Goal: Transaction & Acquisition: Purchase product/service

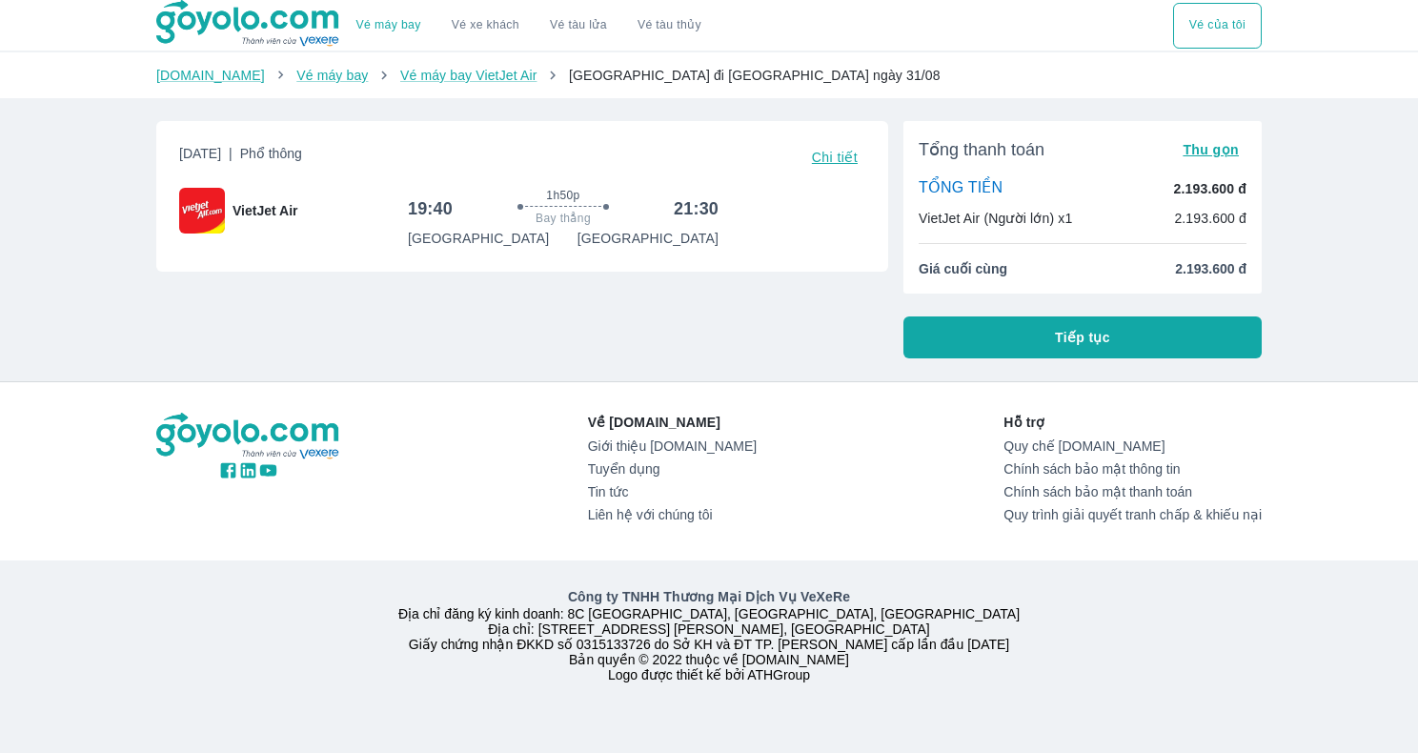
click at [959, 346] on button "Tiếp tục" at bounding box center [1082, 337] width 358 height 42
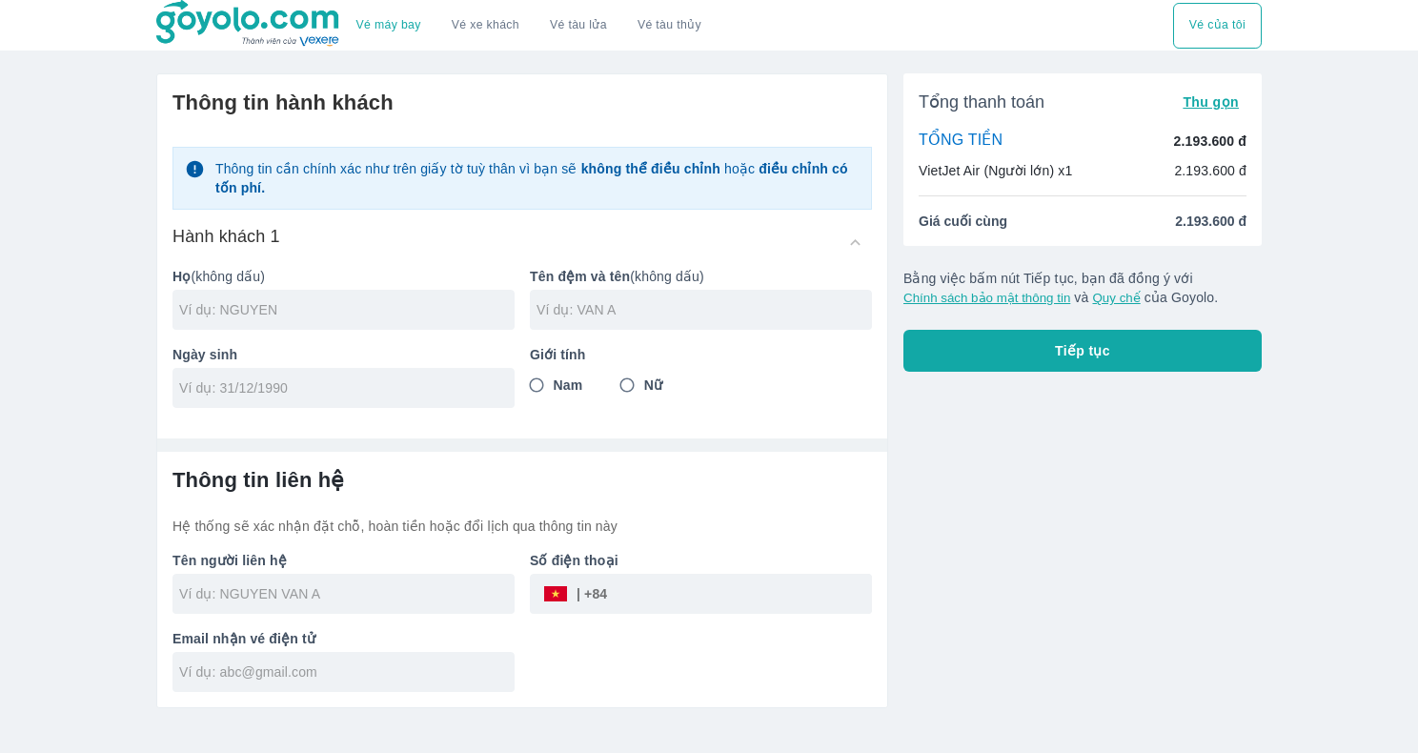
click at [353, 319] on div at bounding box center [343, 310] width 342 height 40
type input "HO"
click at [545, 350] on p "Giới tính" at bounding box center [701, 354] width 342 height 19
click at [551, 314] on input "text" at bounding box center [703, 309] width 335 height 19
type input "MINH PHU"
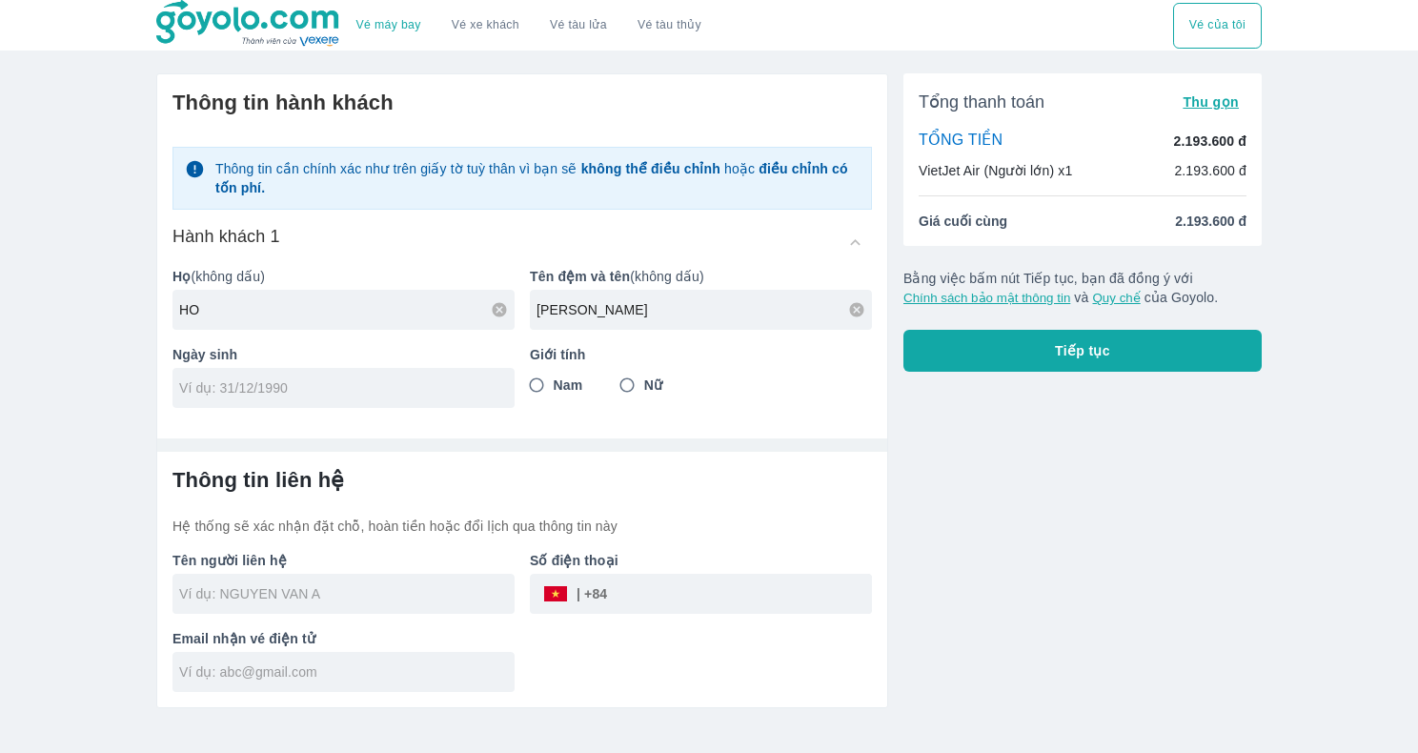
click at [535, 388] on input "Nam" at bounding box center [536, 385] width 34 height 34
radio input "true"
click at [240, 399] on div at bounding box center [343, 388] width 342 height 40
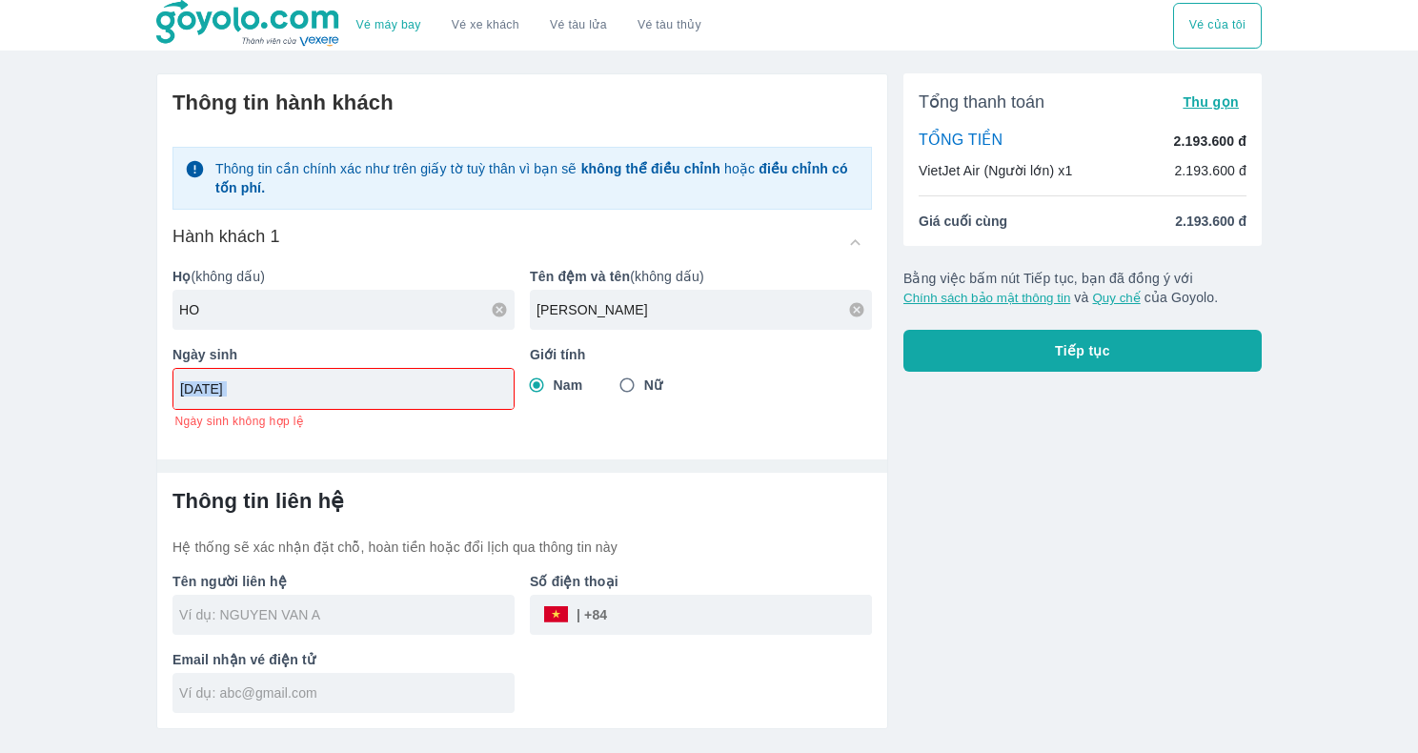
drag, startPoint x: 240, startPoint y: 399, endPoint x: 103, endPoint y: 411, distance: 137.7
click at [103, 411] on div "Vé máy bay Vé xe khách Vé tàu lửa Vé tàu thủy Vé của tôi Thông tin hành khách T…" at bounding box center [709, 376] width 1418 height 753
drag, startPoint x: 103, startPoint y: 411, endPoint x: 287, endPoint y: 393, distance: 184.8
click at [287, 393] on input "07/07/19" at bounding box center [337, 388] width 314 height 19
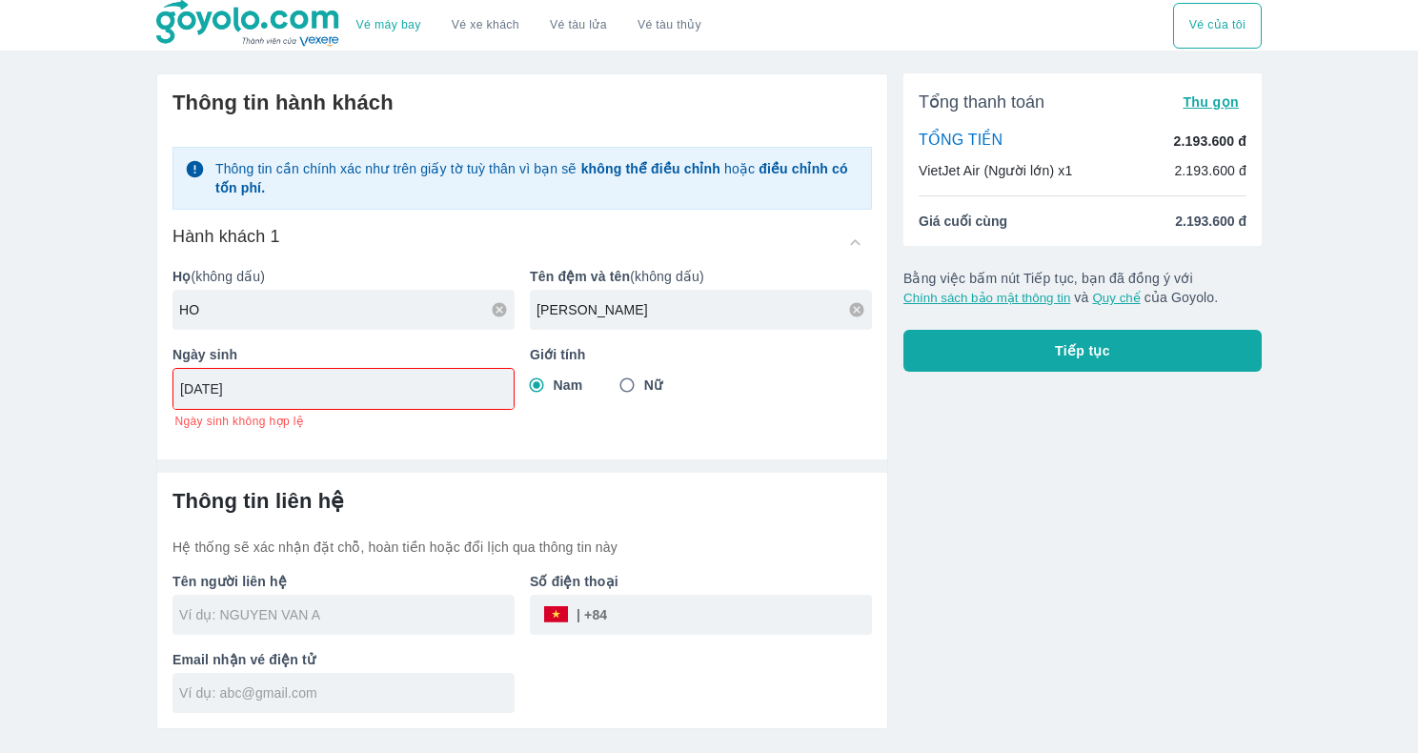
click at [287, 393] on input "07/07/19" at bounding box center [337, 388] width 314 height 19
click at [238, 382] on input "07/07/19" at bounding box center [337, 388] width 314 height 19
type input "07/07/1997"
click at [333, 476] on div "Thông tin liên hệ Hệ thống sẽ xác nhận đặt chỗ, hoàn tiền hoặc đổi lịch qua thô…" at bounding box center [522, 600] width 730 height 255
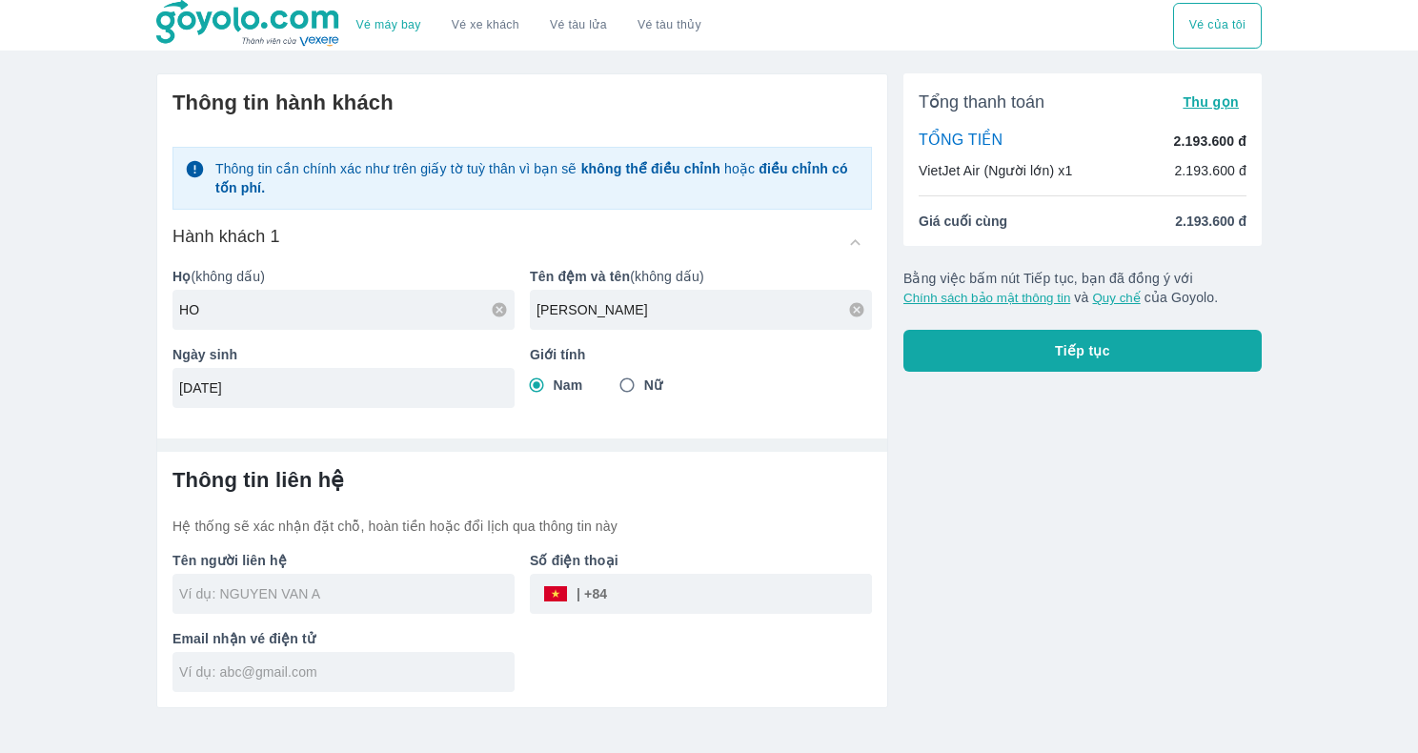
type input "HO"
type input "HO MINH PHU"
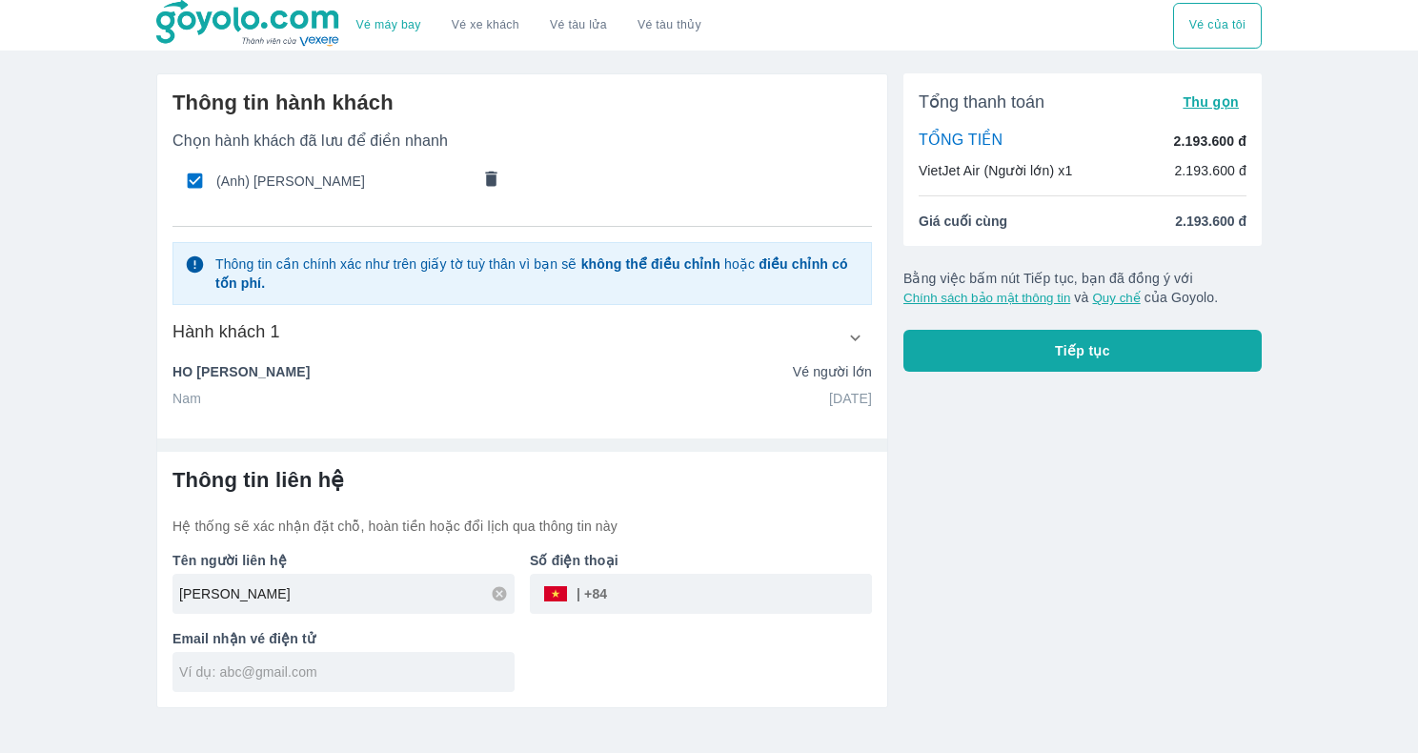
click at [321, 689] on div at bounding box center [343, 672] width 342 height 40
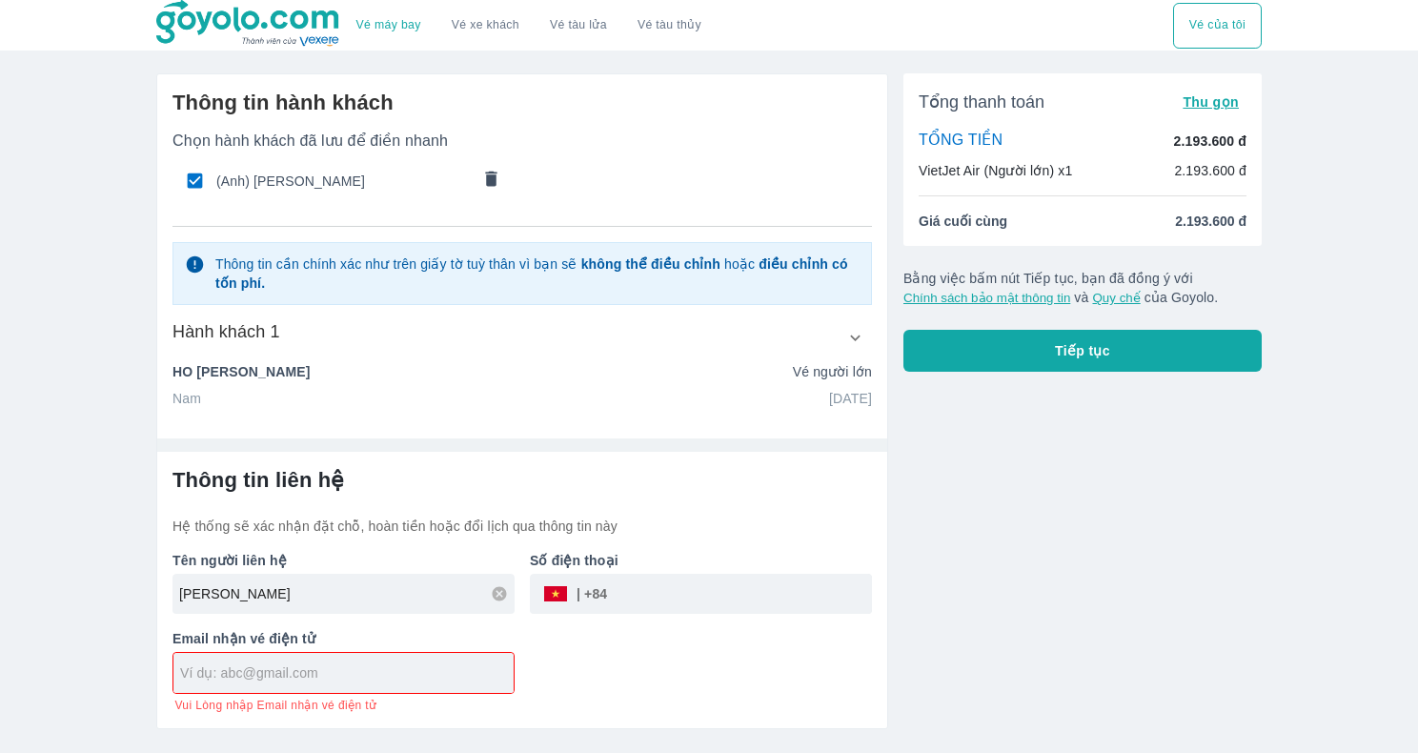
click at [686, 590] on input "tel" at bounding box center [739, 594] width 265 height 46
type input "081200858"
click at [375, 682] on div at bounding box center [343, 673] width 340 height 40
click at [357, 687] on div "Hophu0702" at bounding box center [343, 673] width 340 height 40
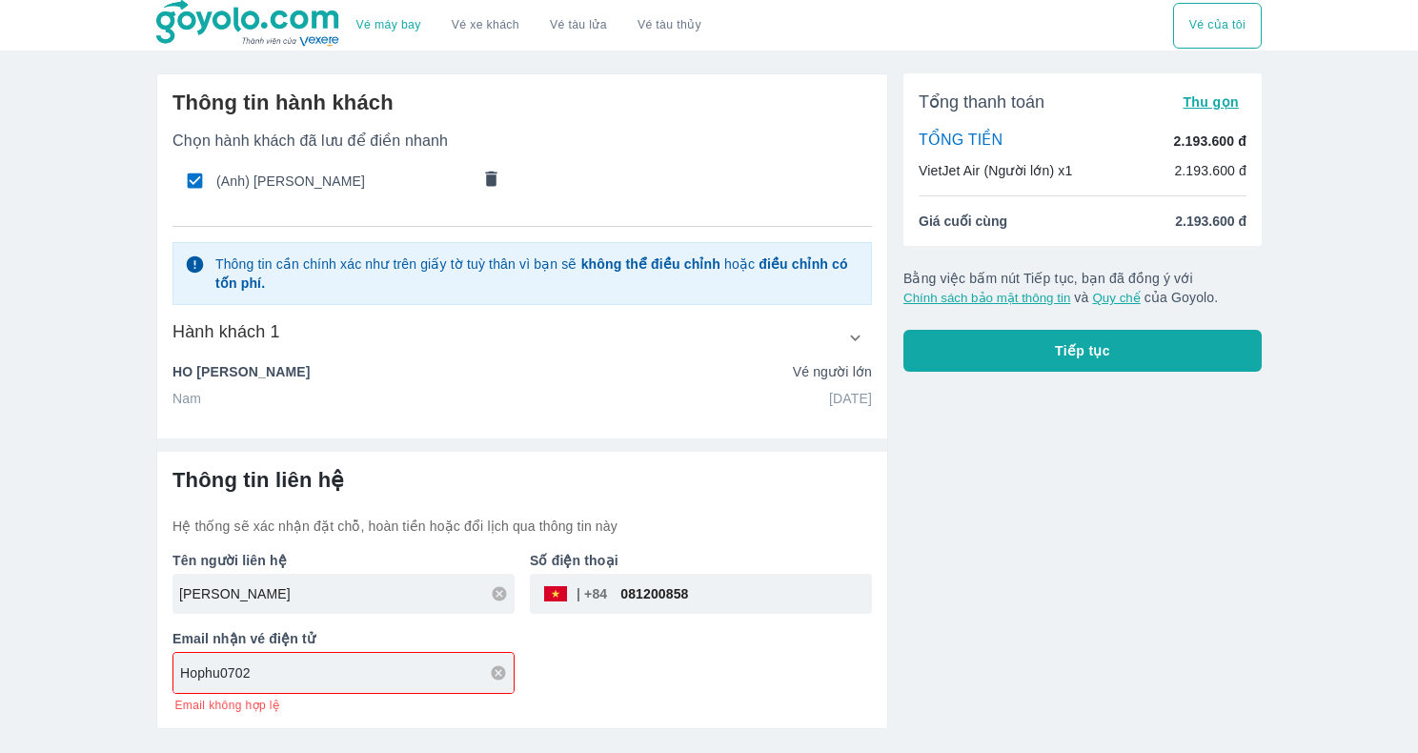
click at [252, 670] on input "Hophu0702" at bounding box center [346, 672] width 333 height 19
type input "Hophu07021997"
click at [555, 434] on div at bounding box center [522, 437] width 730 height 29
click at [909, 399] on div "Tổng thanh toán Thu gọn TỔNG TIỀN 2.193.600 đ VietJet Air (Người lớn) x1 2.193.…" at bounding box center [1075, 393] width 374 height 671
click at [829, 389] on p "07/07/1997" at bounding box center [850, 398] width 43 height 19
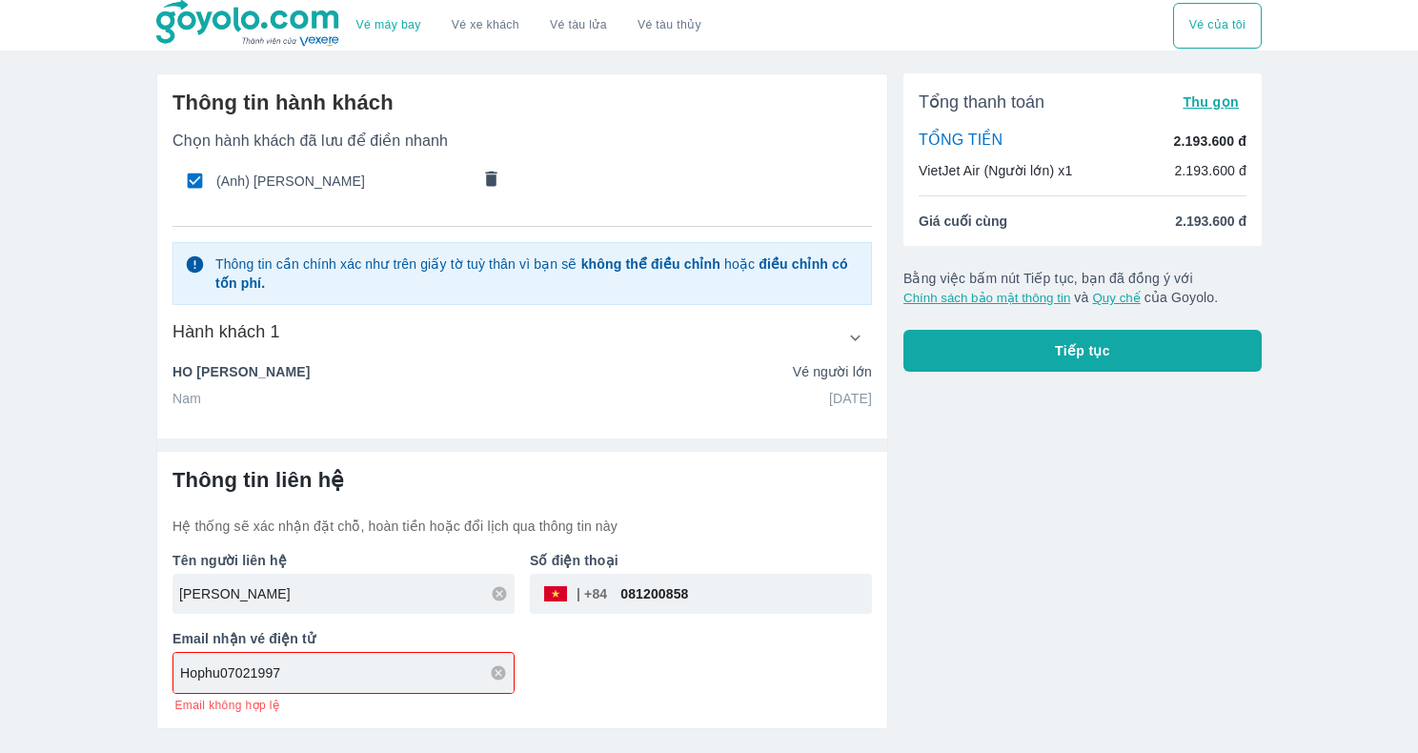
drag, startPoint x: 818, startPoint y: 388, endPoint x: 551, endPoint y: 394, distance: 267.8
click at [551, 394] on div "Nam 07/07/1997" at bounding box center [521, 398] width 699 height 19
click at [235, 384] on div "HO MINH PHU Vé người lớn" at bounding box center [521, 375] width 699 height 27
click at [223, 366] on p "HO MINH PHU" at bounding box center [240, 371] width 137 height 19
click at [191, 181] on input "checkbox" at bounding box center [194, 180] width 37 height 37
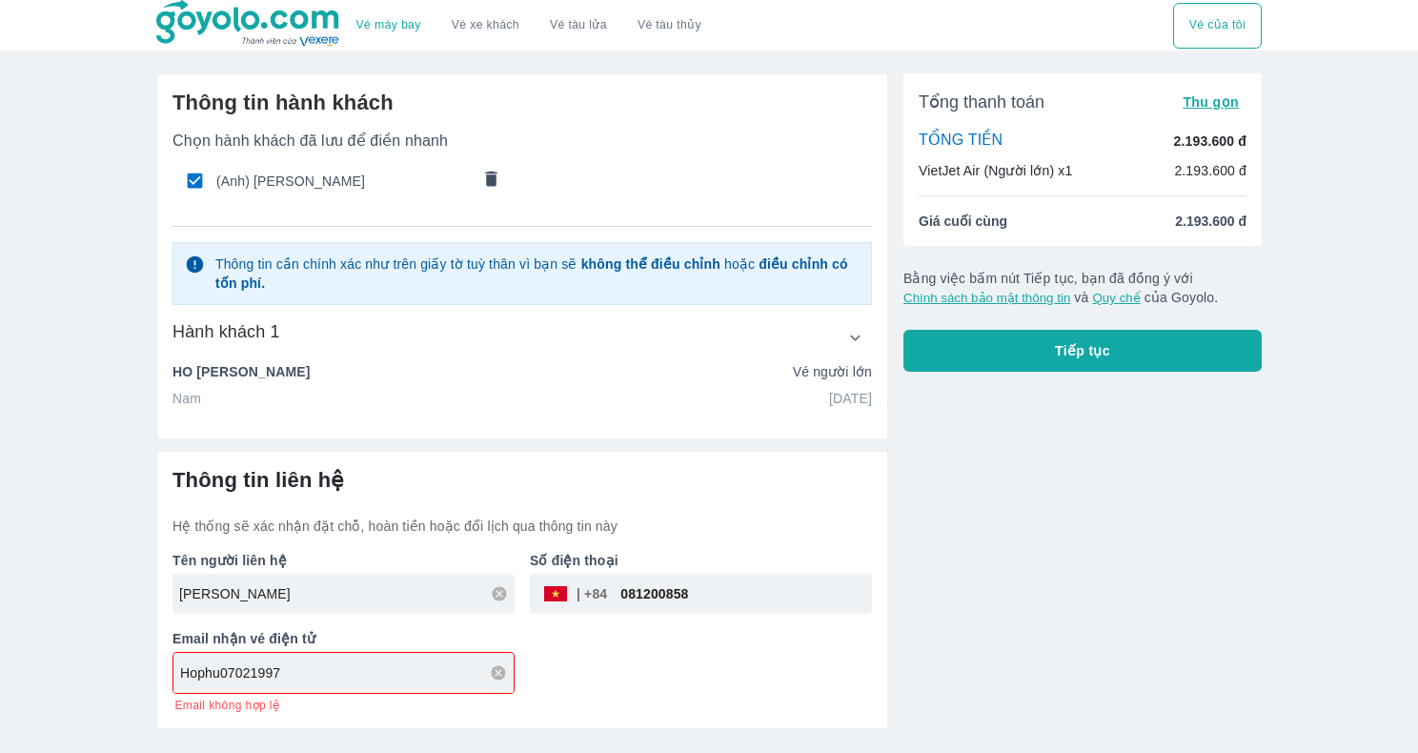
checkbox input "false"
radio input "false"
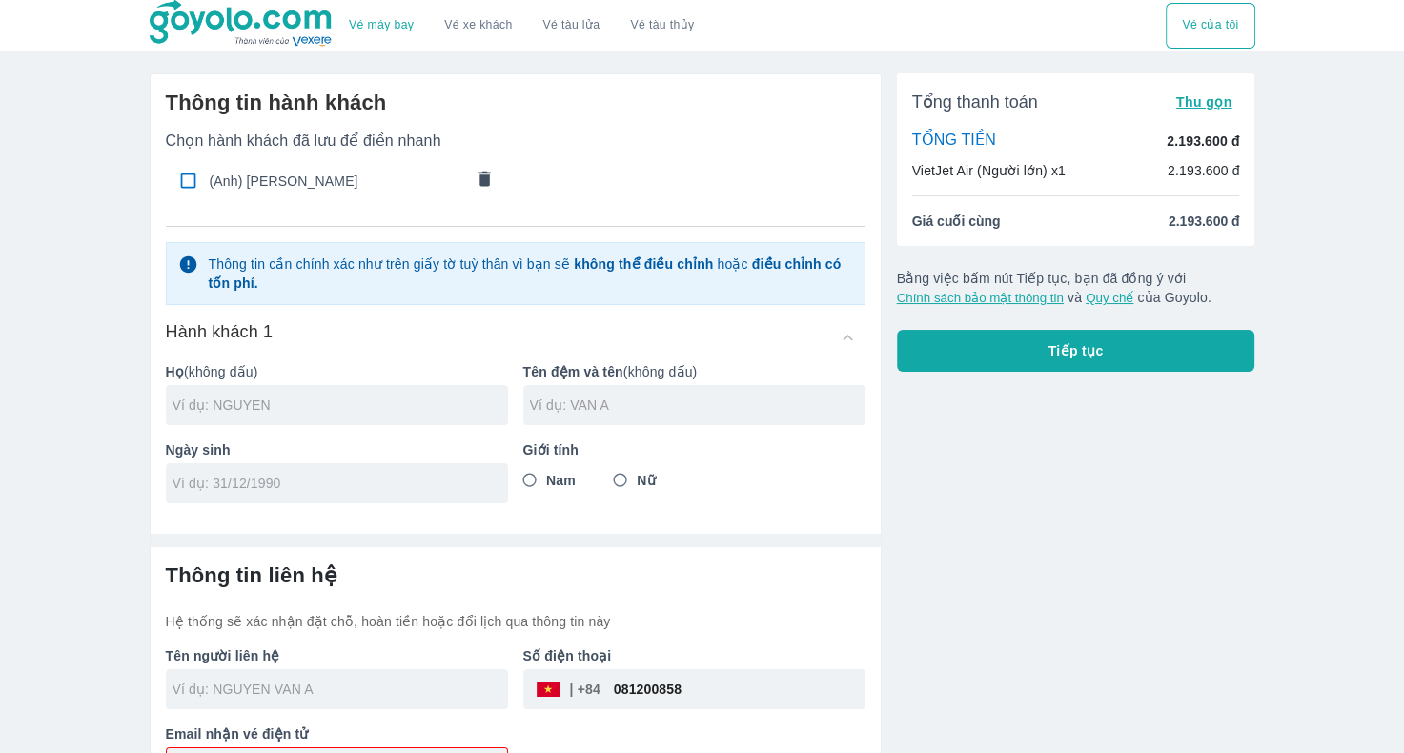
click at [269, 483] on input "tel" at bounding box center [330, 483] width 316 height 19
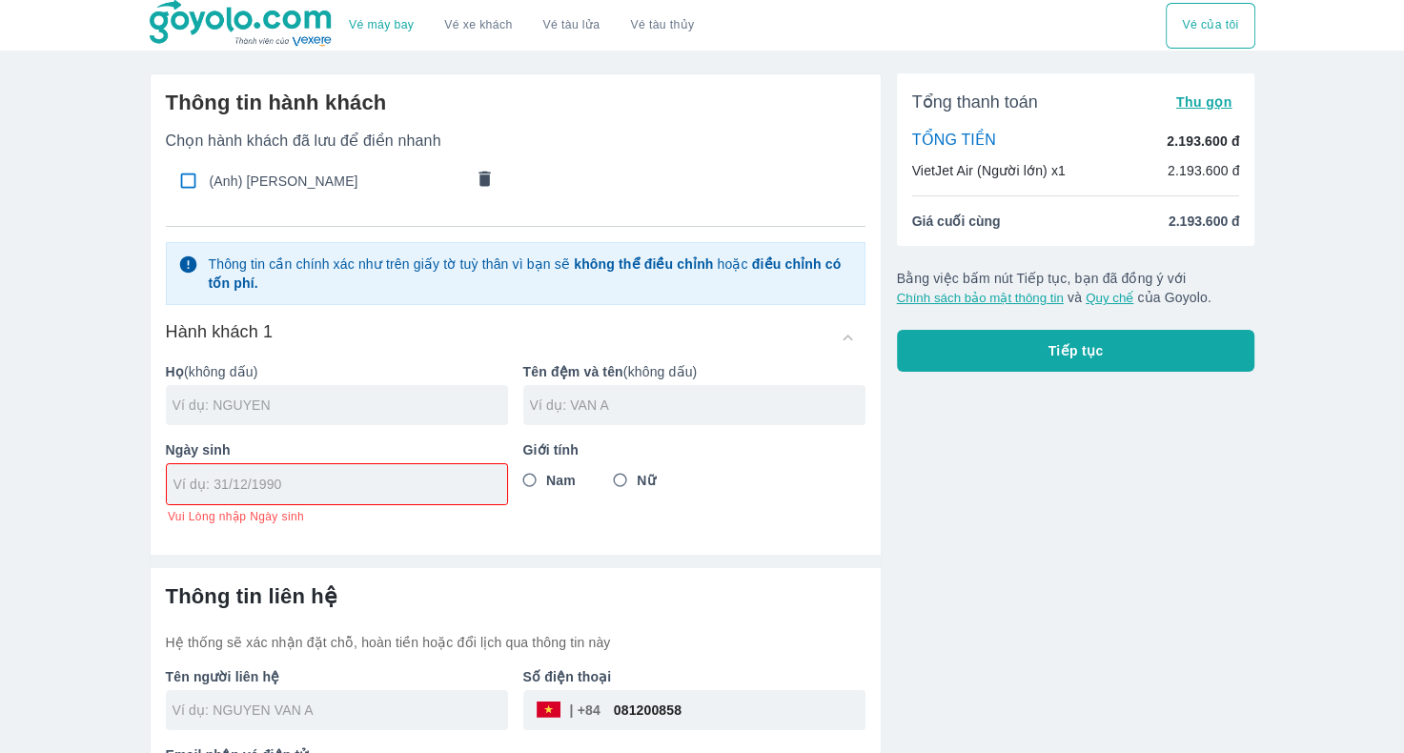
click at [322, 403] on input "text" at bounding box center [339, 404] width 335 height 19
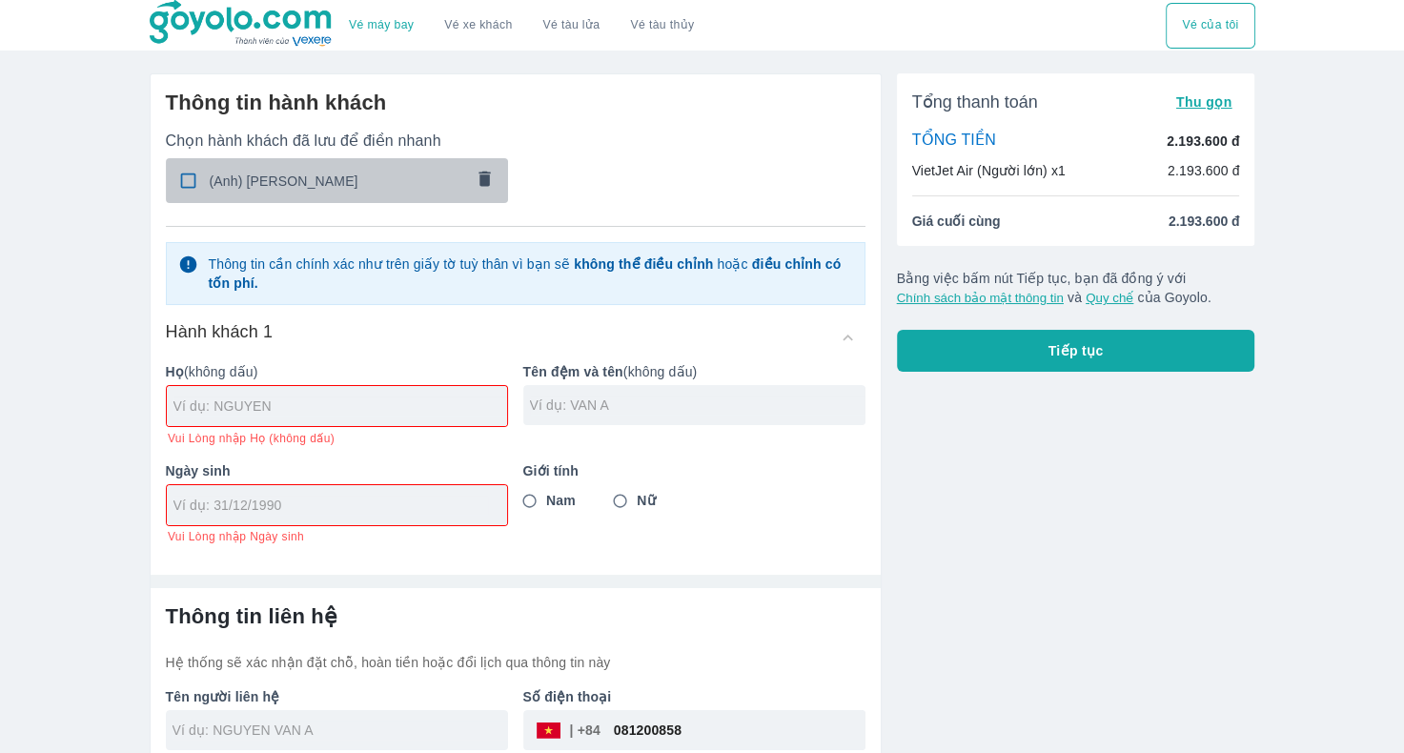
click at [267, 196] on div "(Anh) HO MINH PHU" at bounding box center [337, 180] width 343 height 45
type input "HO"
type input "MINH PHU"
type input "07/07/1997"
radio input "true"
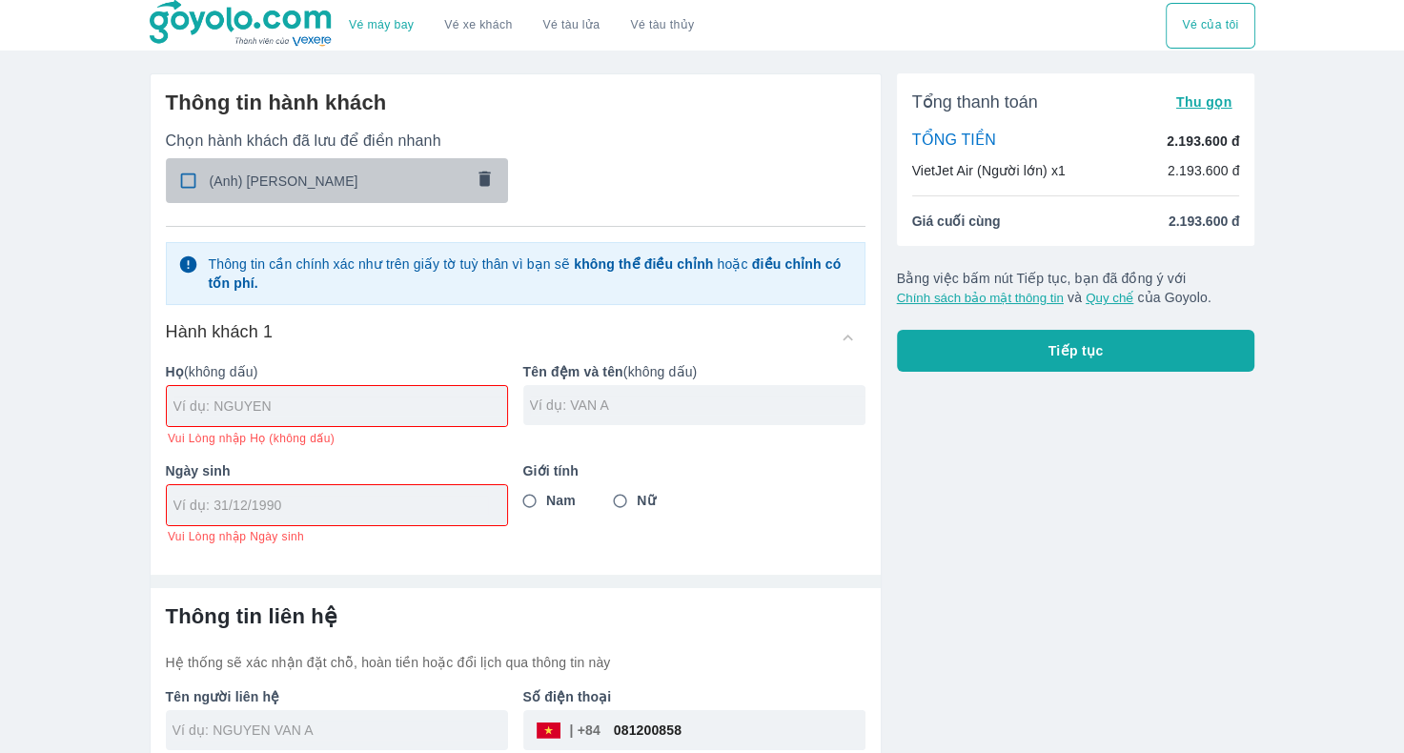
type input "HO MINH PHU"
checkbox input "true"
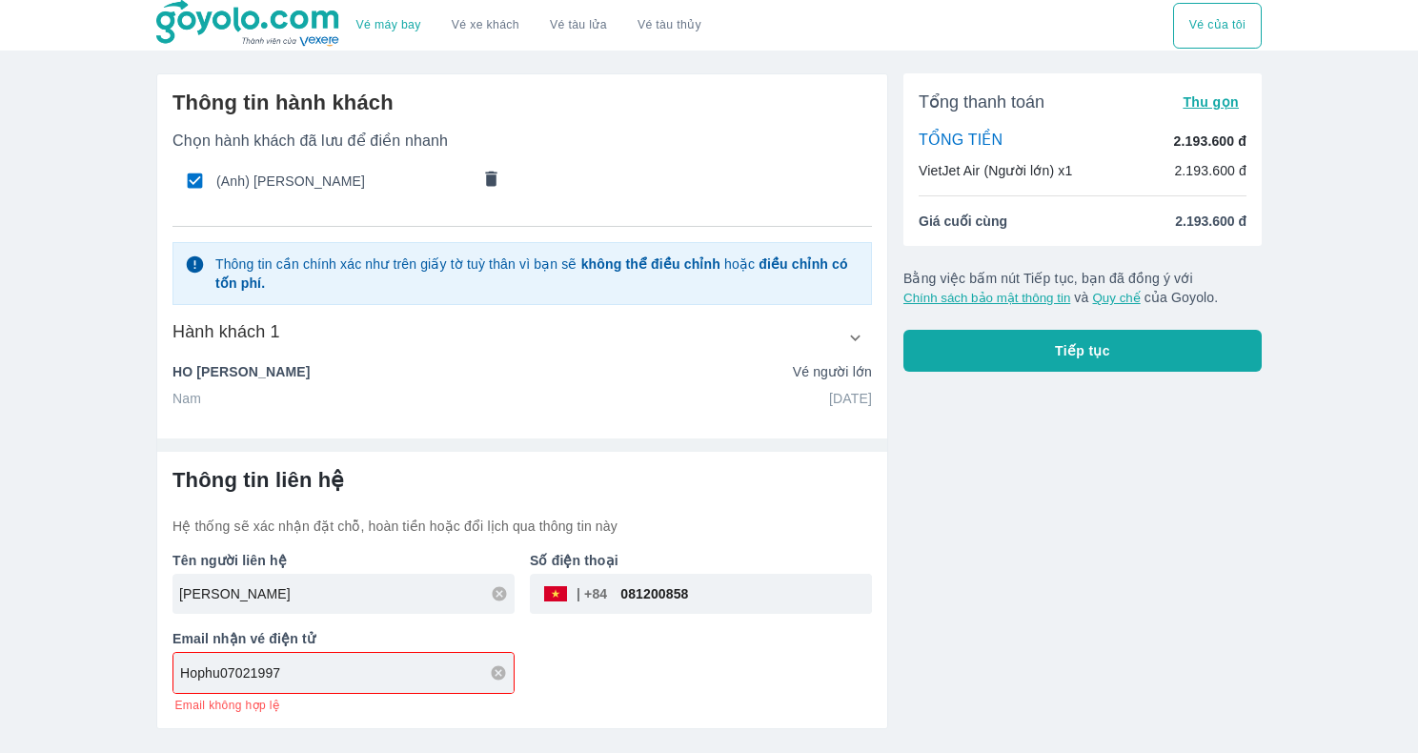
click at [320, 418] on div "Thông tin hành khách Chọn hành khách đã lưu để điền nhanh (Anh) HO MINH PHU Thô…" at bounding box center [522, 248] width 730 height 349
click at [857, 333] on icon "button" at bounding box center [855, 338] width 20 height 20
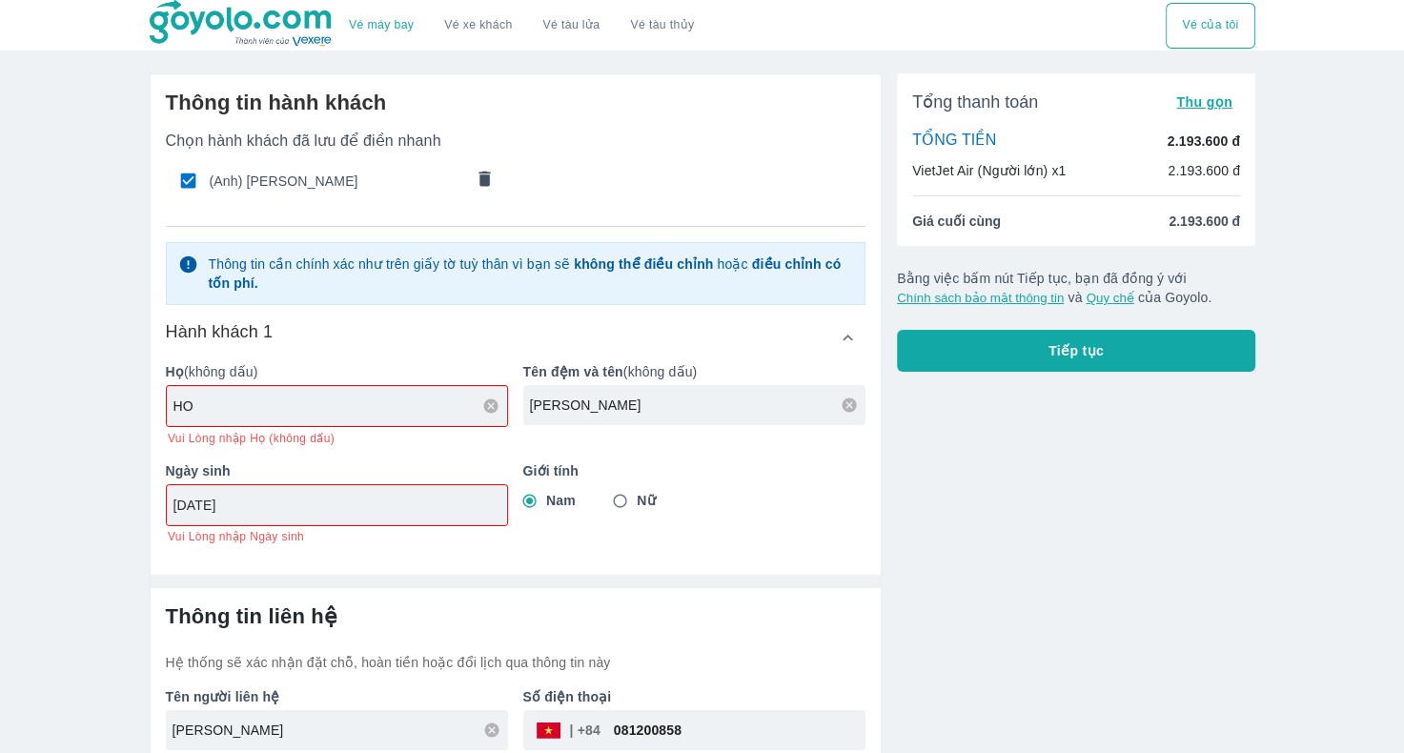
click at [324, 512] on input "07/07/1997" at bounding box center [330, 504] width 314 height 19
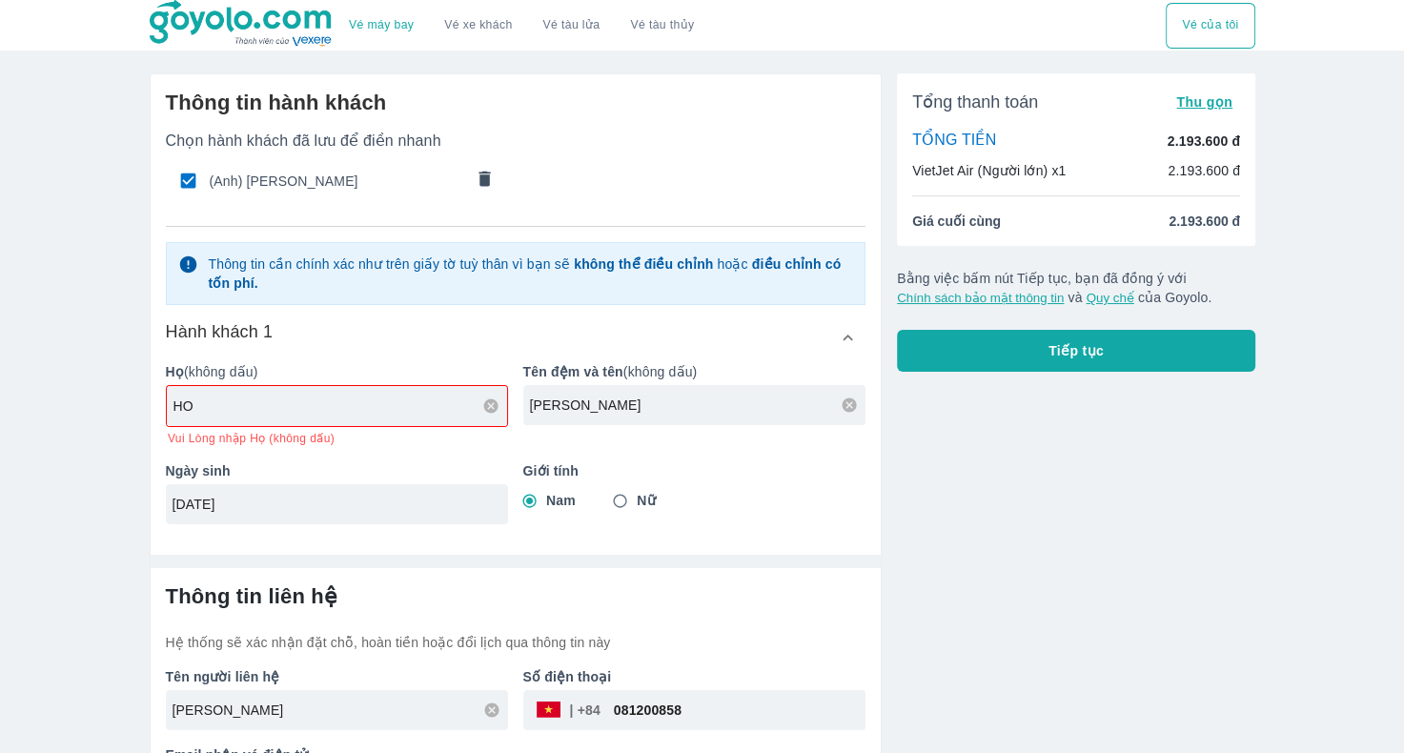
click at [202, 515] on div "07/07/1997" at bounding box center [337, 504] width 342 height 40
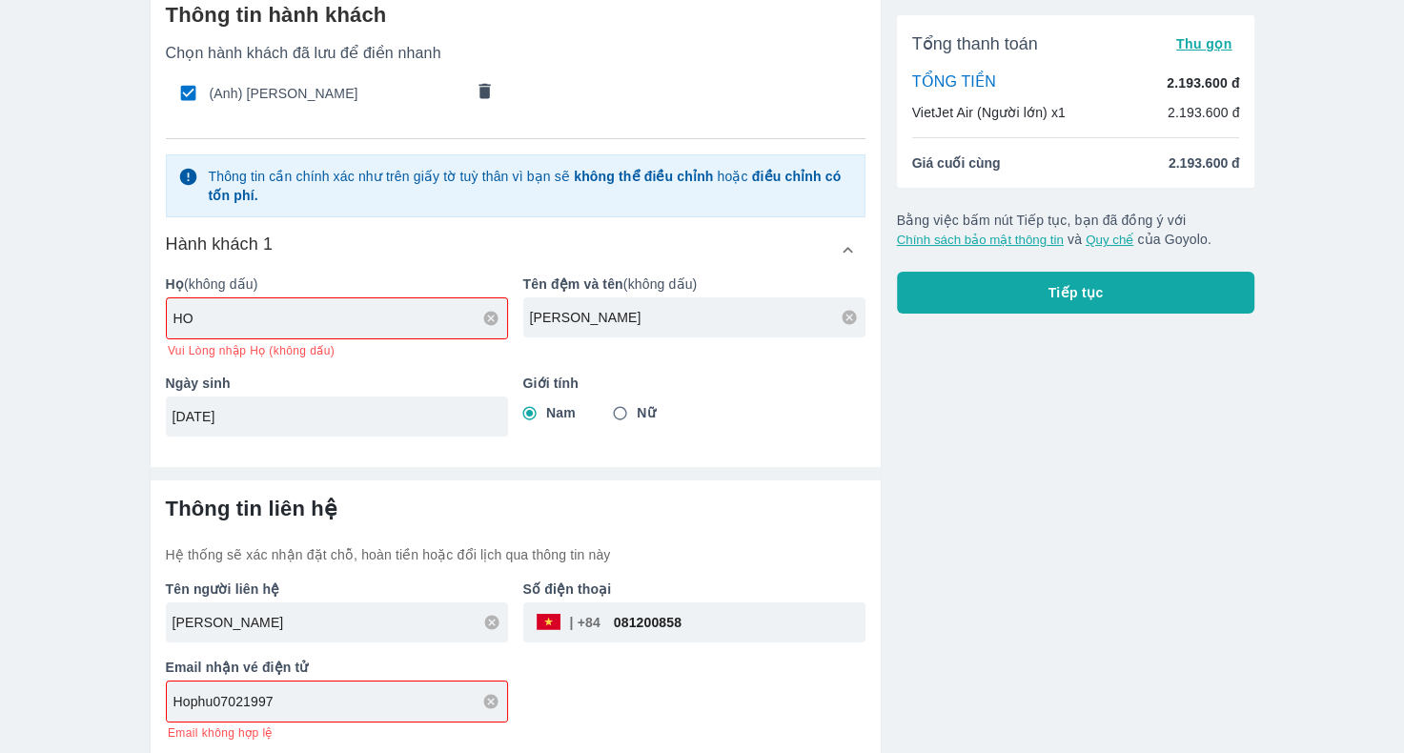
scroll to position [90, 0]
type input "07/02/1997"
click at [290, 704] on input "Hophu07021997" at bounding box center [339, 699] width 333 height 19
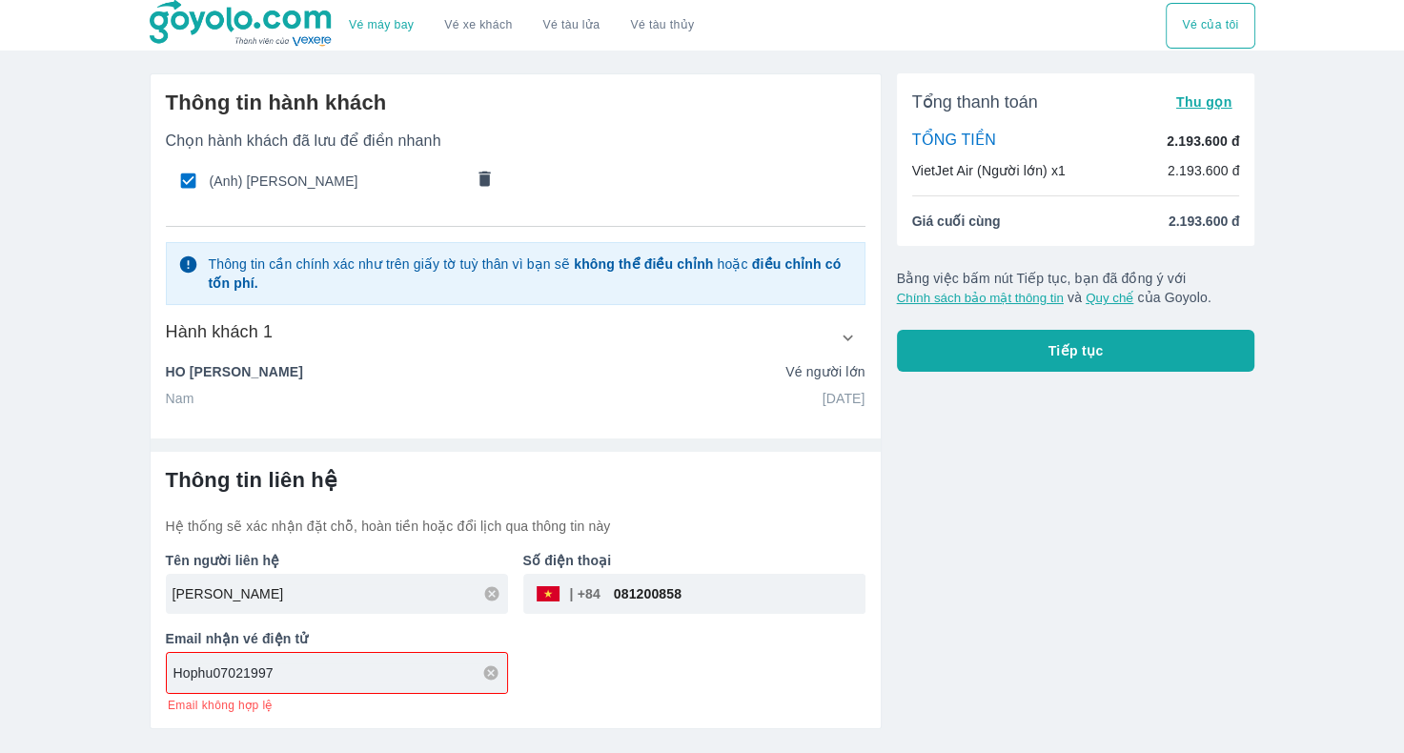
scroll to position [0, 0]
type input "Hophu07021997@gmail.com"
drag, startPoint x: 290, startPoint y: 704, endPoint x: 322, endPoint y: 685, distance: 37.6
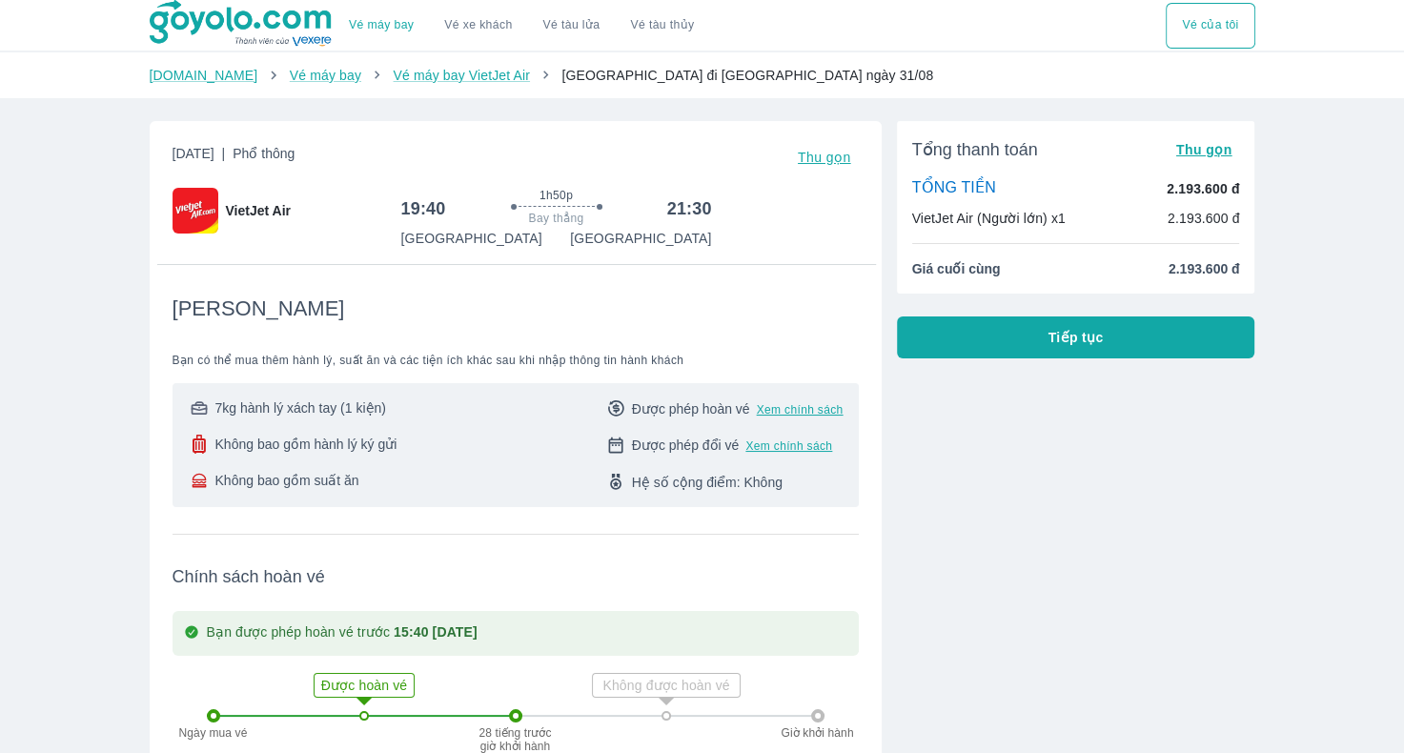
click at [899, 636] on div "Tổng thanh toán Thu gọn TỔNG TIỀN 2.193.600 đ VietJet Air (Người lớn) x1 2.193.…" at bounding box center [1068, 617] width 374 height 1022
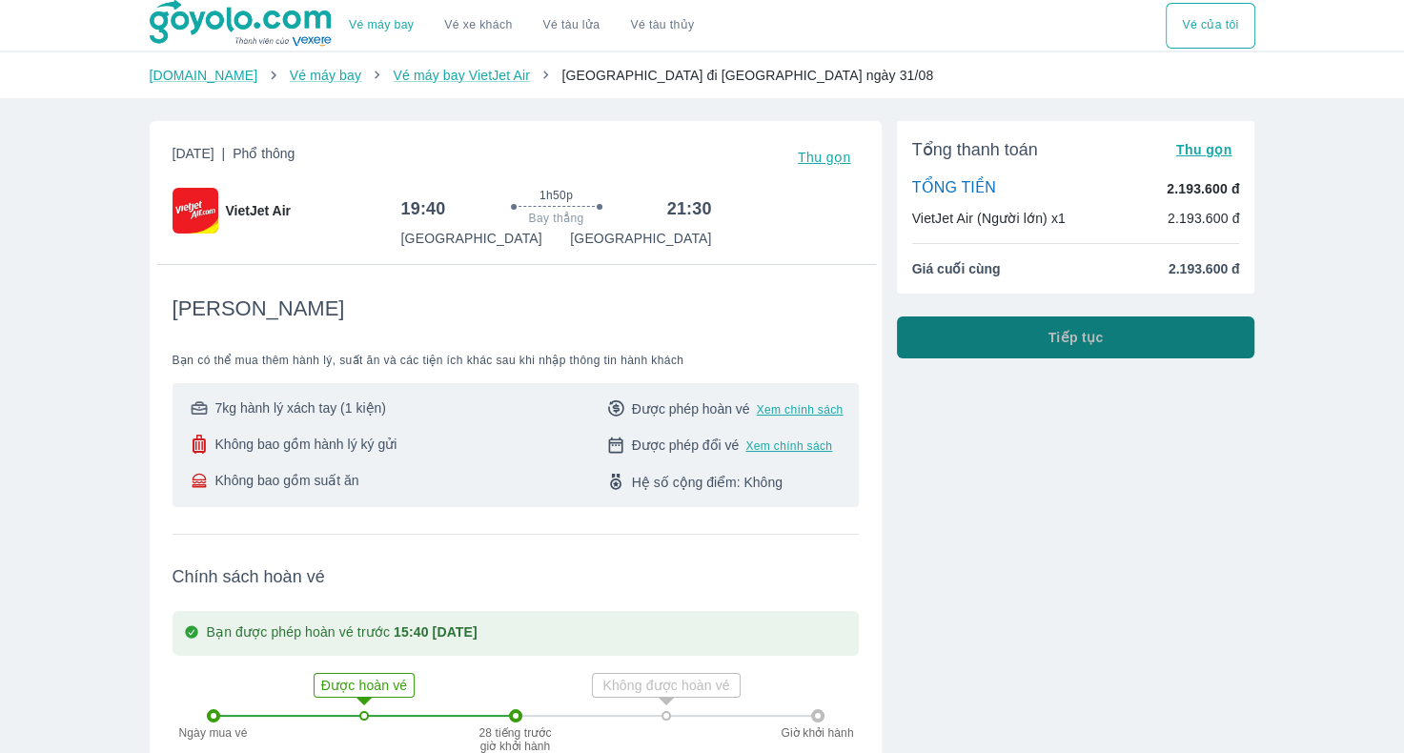
click at [962, 323] on button "Tiếp tục" at bounding box center [1076, 337] width 358 height 42
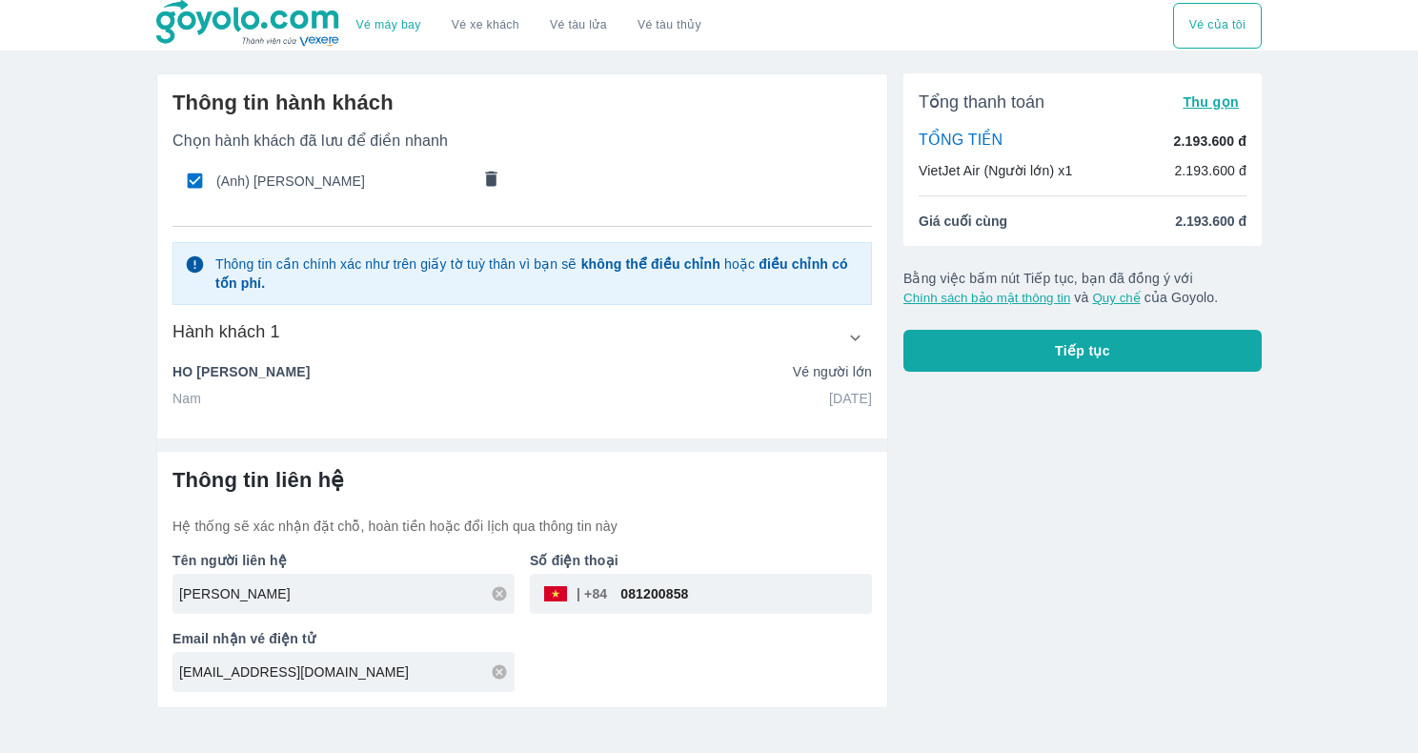
click at [324, 389] on div "Nam 07/02/1997" at bounding box center [521, 398] width 699 height 19
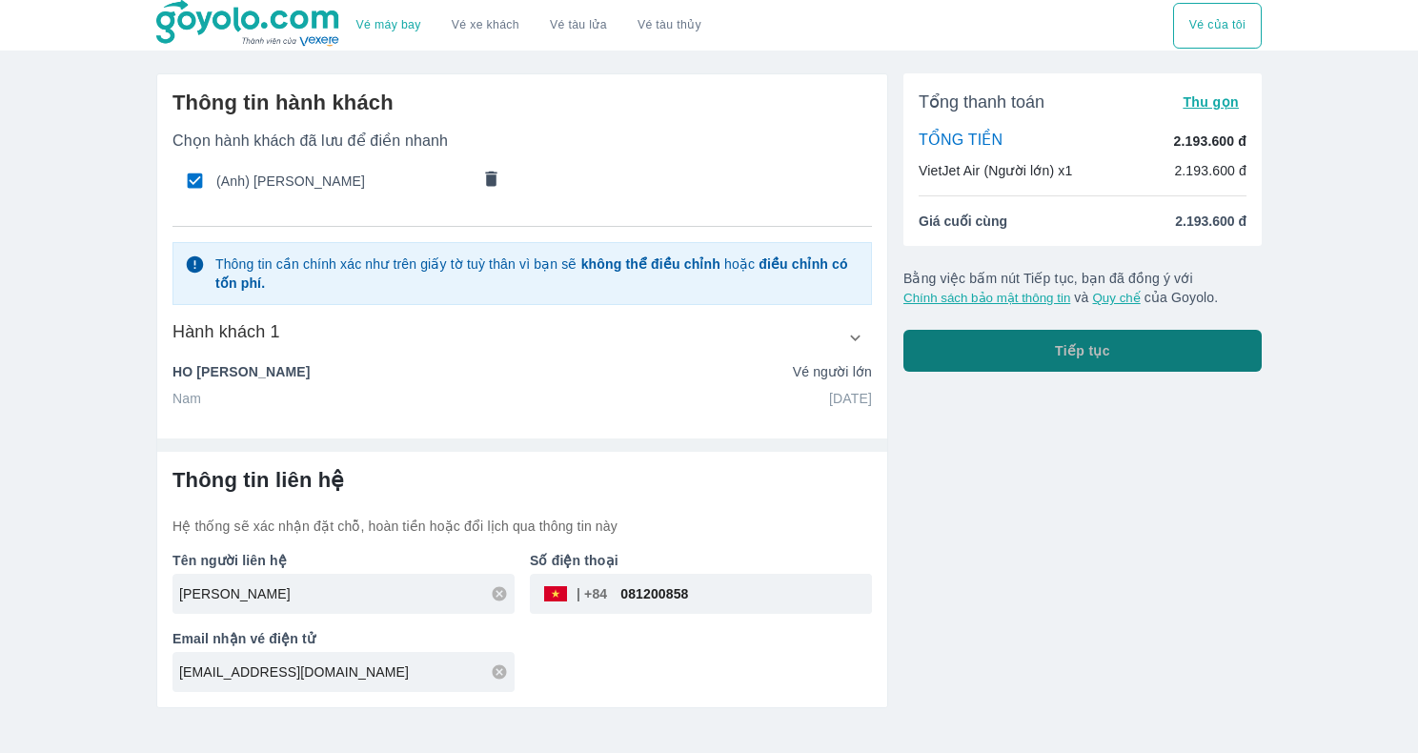
click at [1204, 350] on button "Tiếp tục" at bounding box center [1082, 351] width 358 height 42
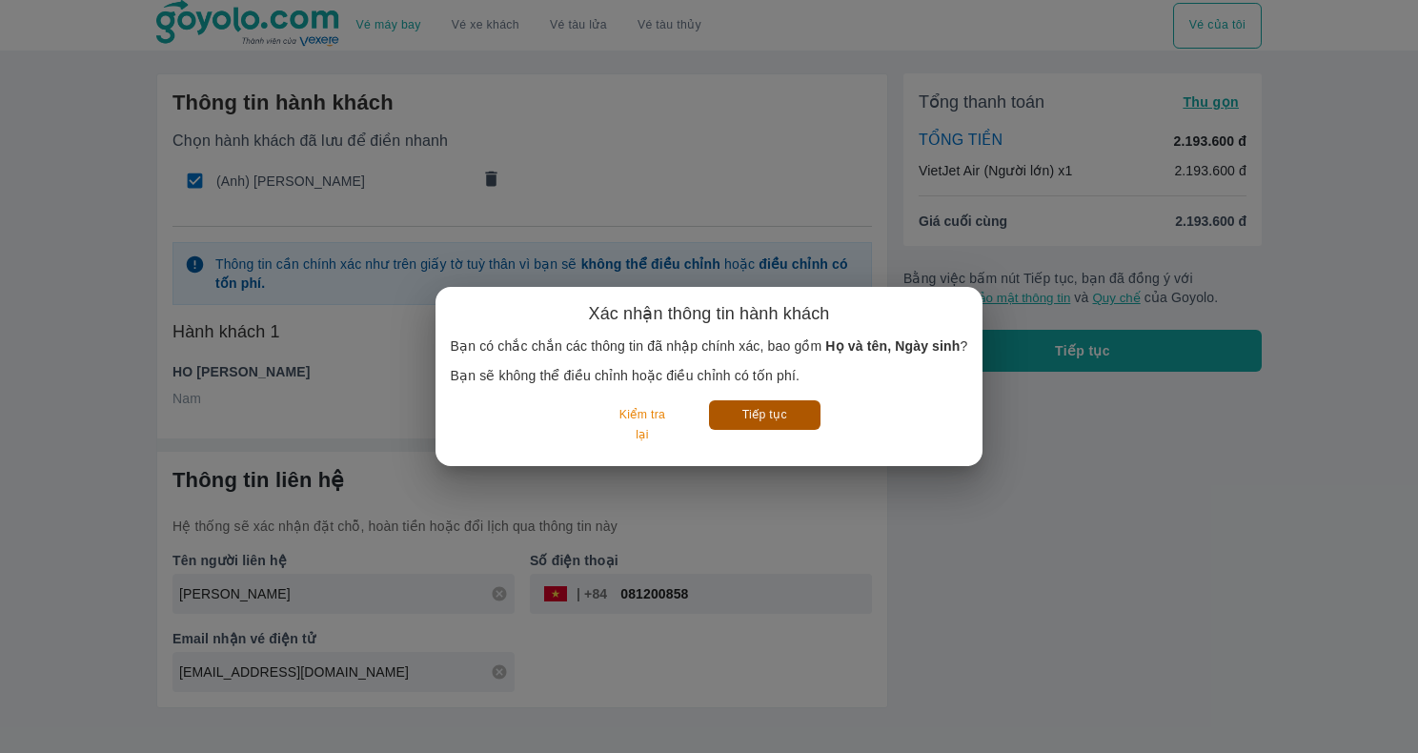
click at [785, 407] on button "Tiếp tục" at bounding box center [764, 415] width 111 height 30
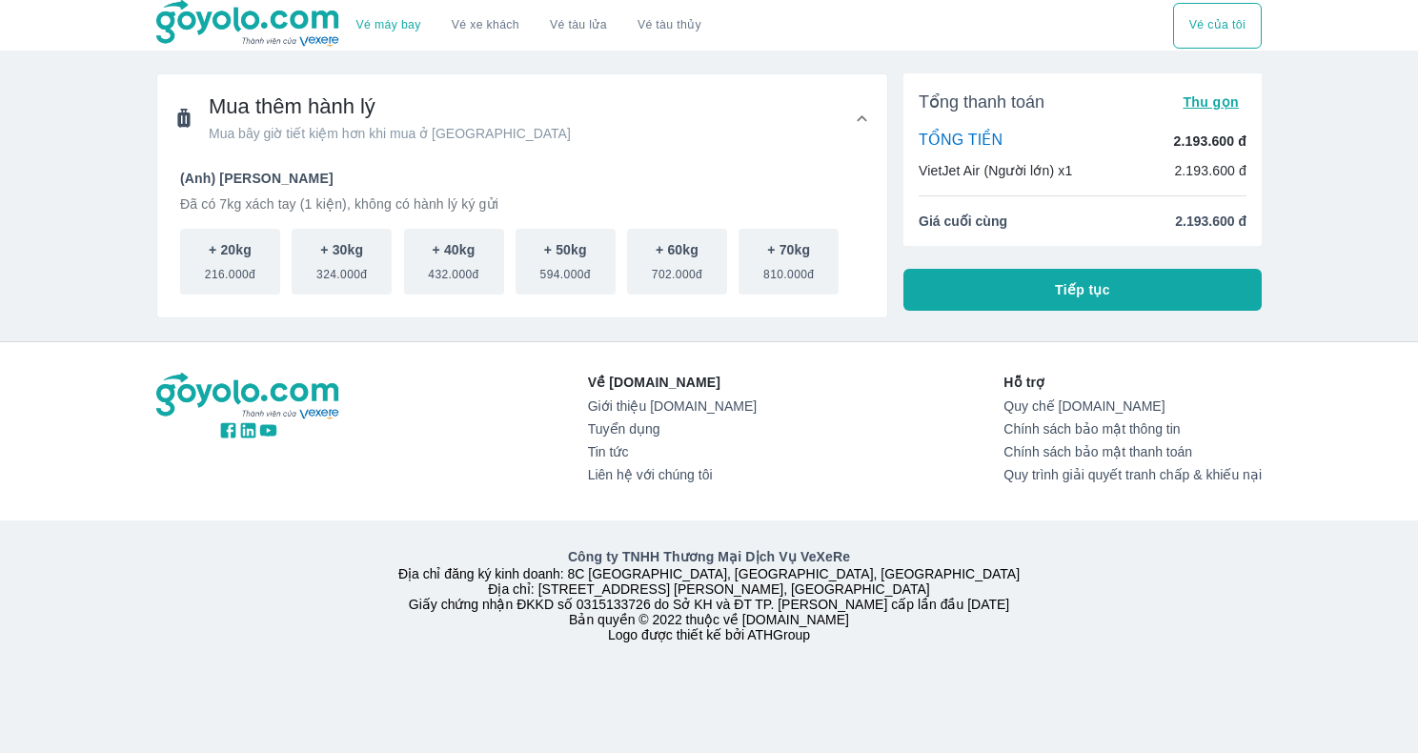
click at [966, 275] on button "Tiếp tục" at bounding box center [1082, 290] width 358 height 42
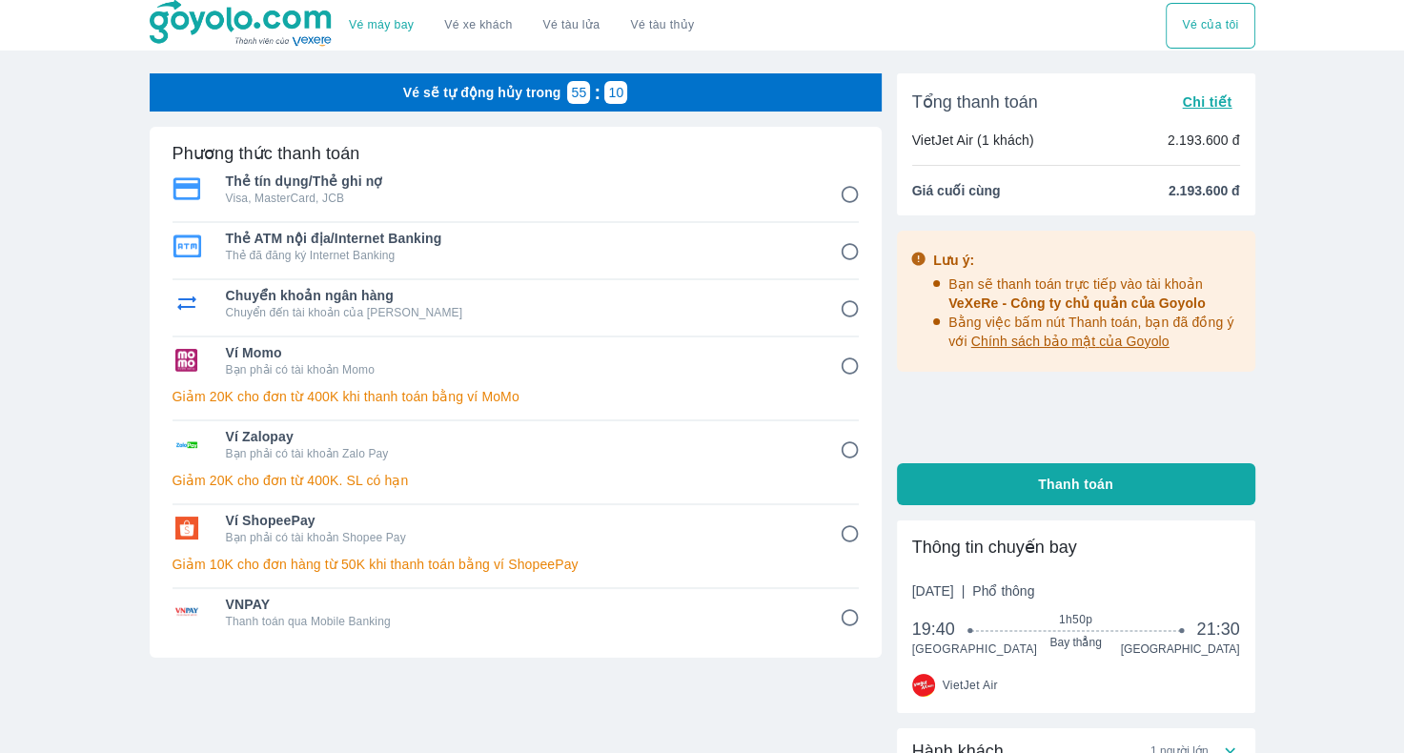
click at [402, 178] on span "Thẻ tín dụng/Thẻ ghi nợ" at bounding box center [519, 181] width 587 height 19
radio input "true"
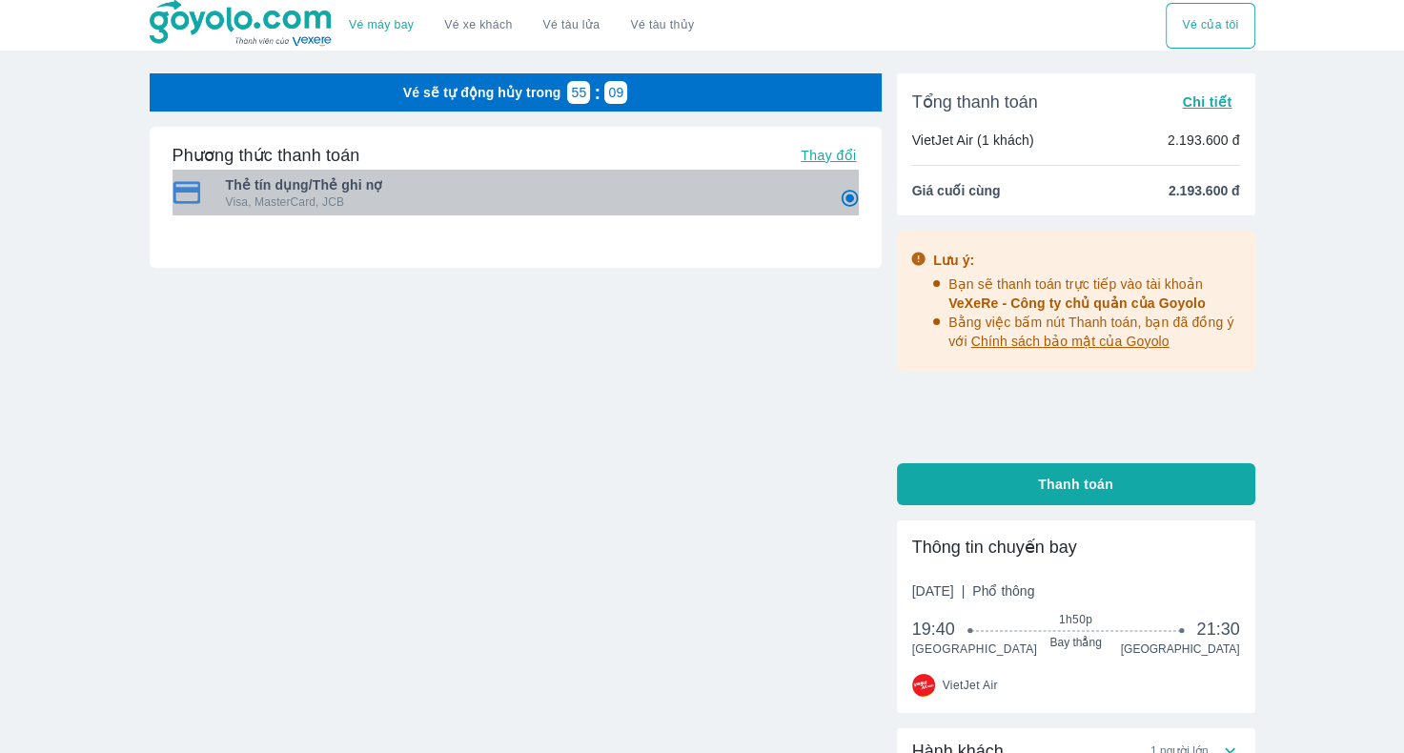
click at [438, 204] on p "Visa, MasterCard, JCB" at bounding box center [519, 201] width 587 height 15
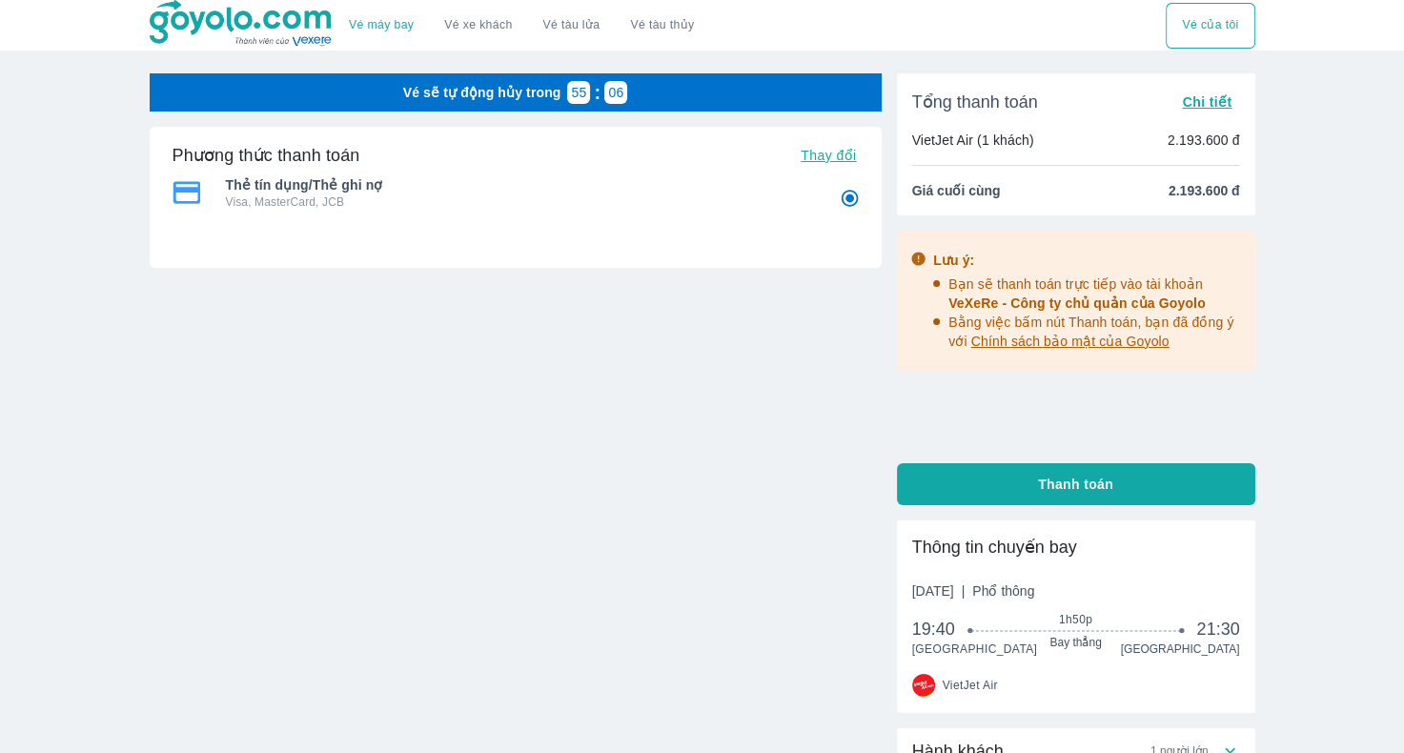
click at [456, 186] on span "Thẻ tín dụng/Thẻ ghi nợ" at bounding box center [519, 184] width 587 height 19
click at [989, 467] on button "Thanh toán" at bounding box center [1076, 484] width 358 height 42
radio input "false"
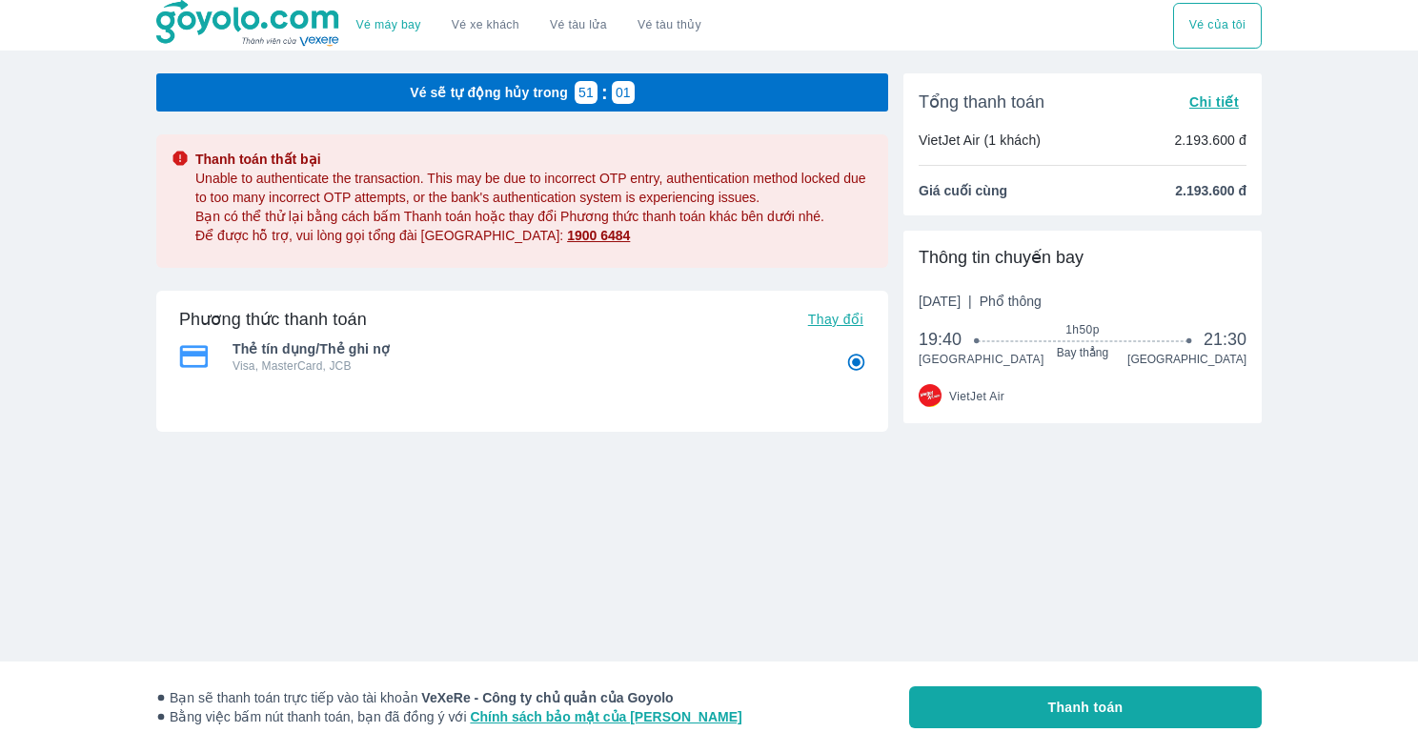
click at [1017, 703] on button "Thanh toán" at bounding box center [1085, 707] width 353 height 42
radio input "false"
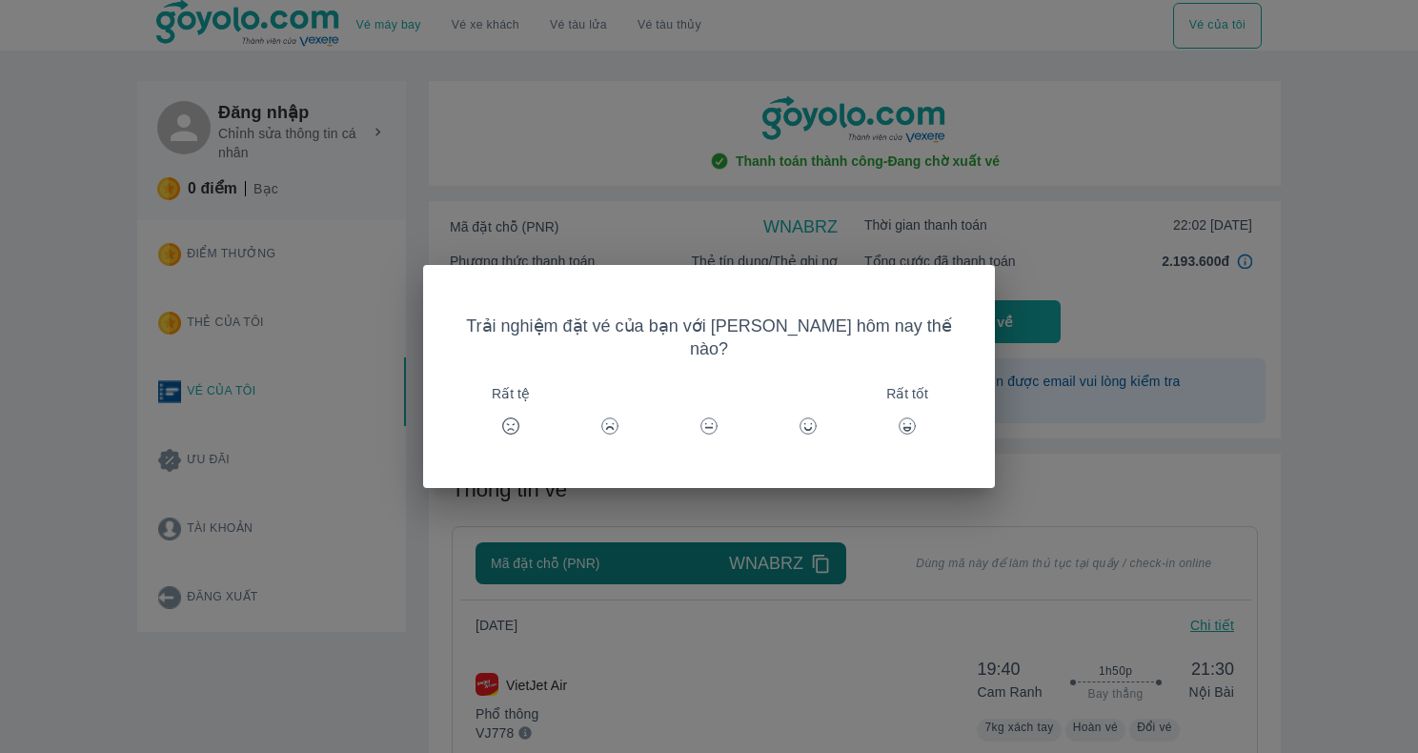
click at [889, 426] on div "Rất tốt" at bounding box center [907, 426] width 46 height 46
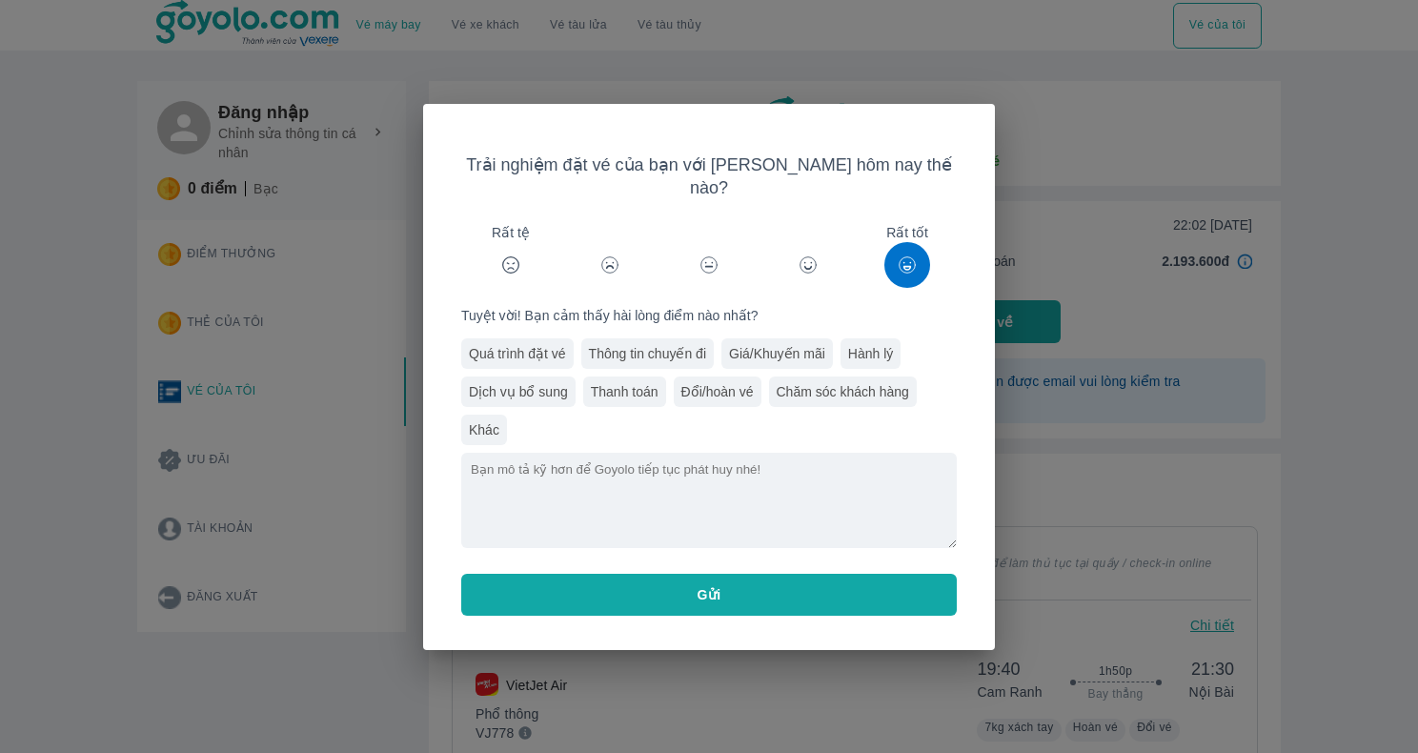
click at [871, 574] on button "Gửi" at bounding box center [708, 595] width 495 height 42
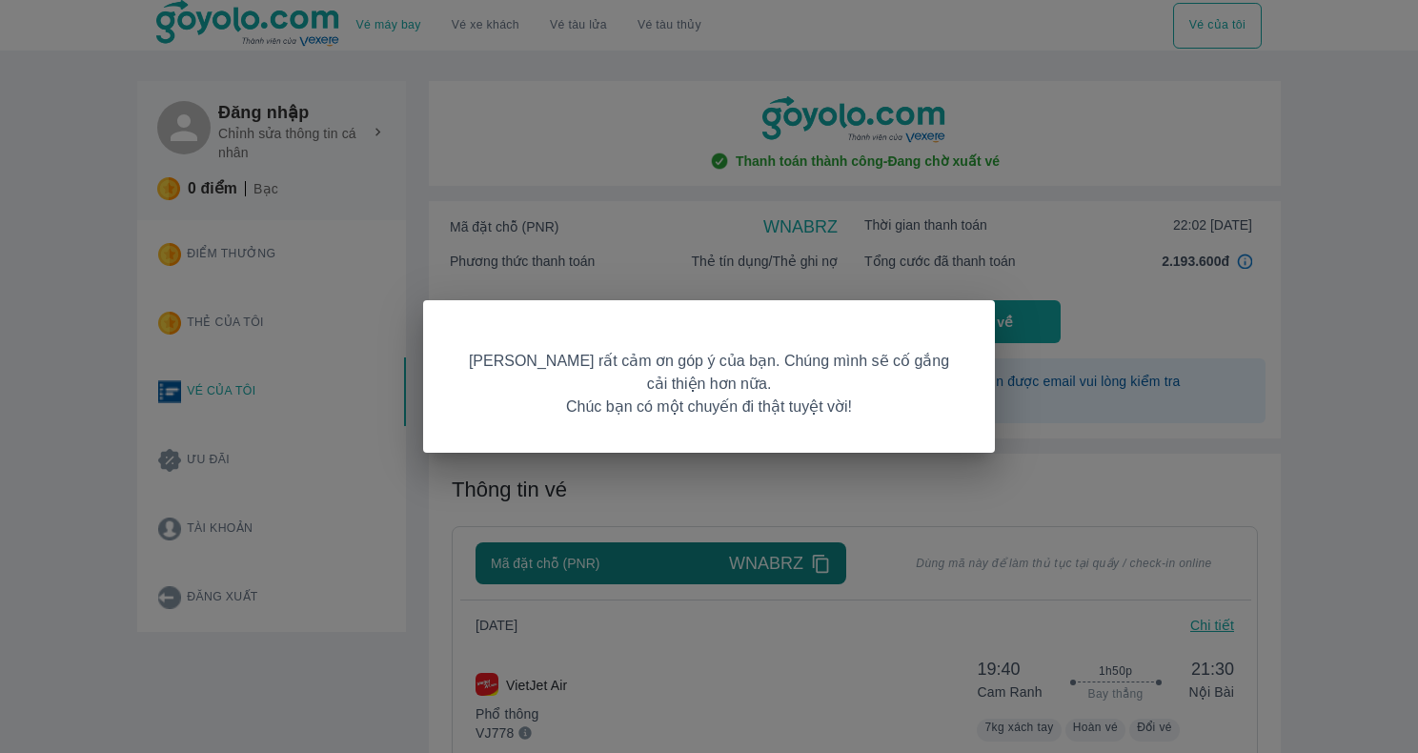
click at [1060, 428] on div "[PERSON_NAME] rất cảm ơn góp ý của bạn. Chúng mình sẽ cố gắng cải thiện hơn nữa…" at bounding box center [709, 376] width 1418 height 753
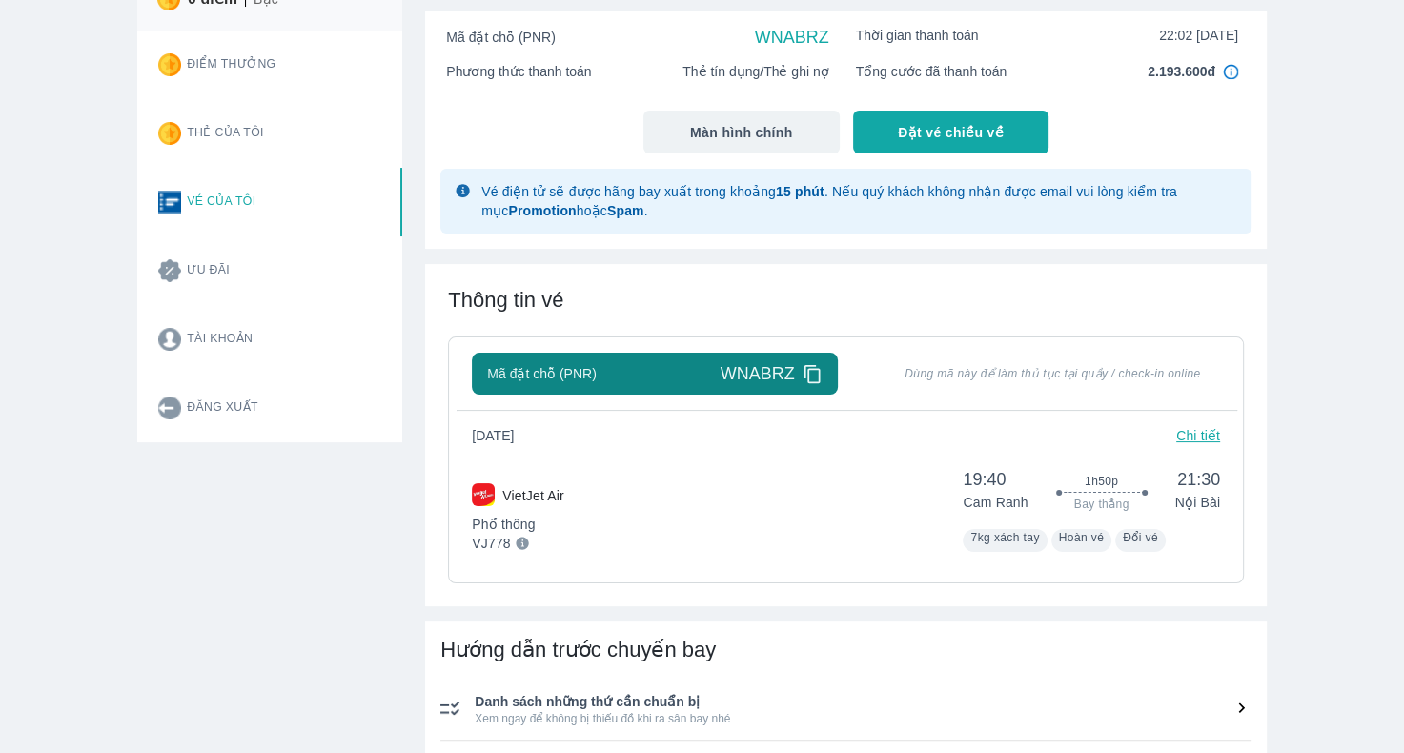
scroll to position [191, 0]
